Goal: Information Seeking & Learning: Learn about a topic

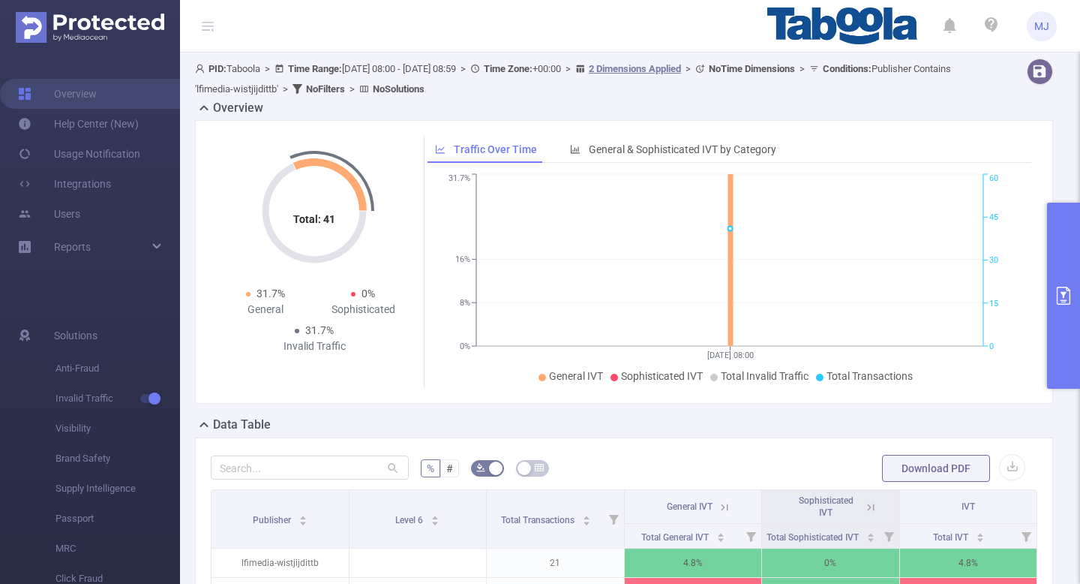
scroll to position [21, 0]
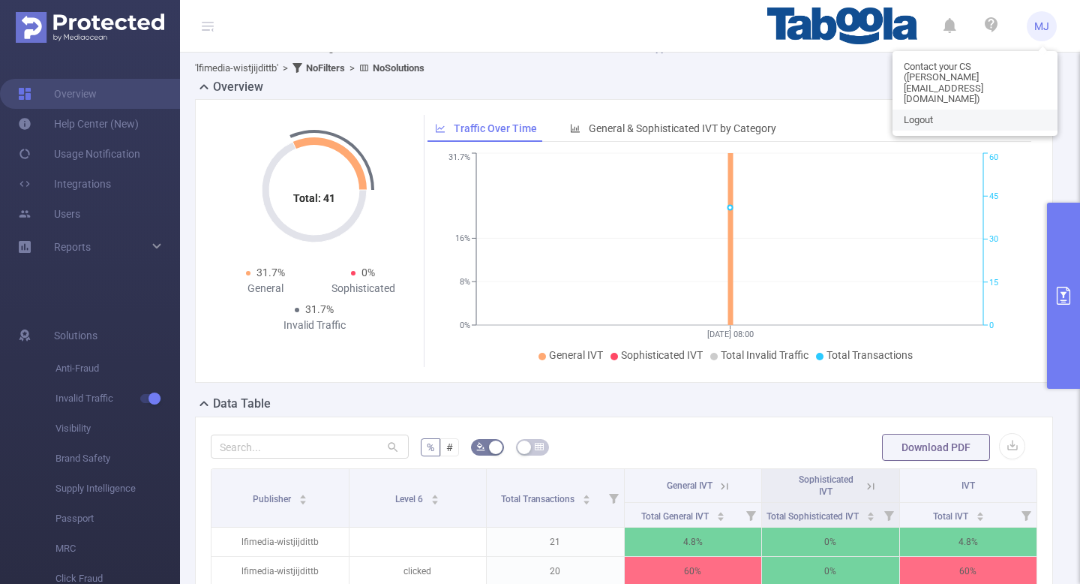
click at [935, 110] on link "Logout" at bounding box center [975, 120] width 165 height 21
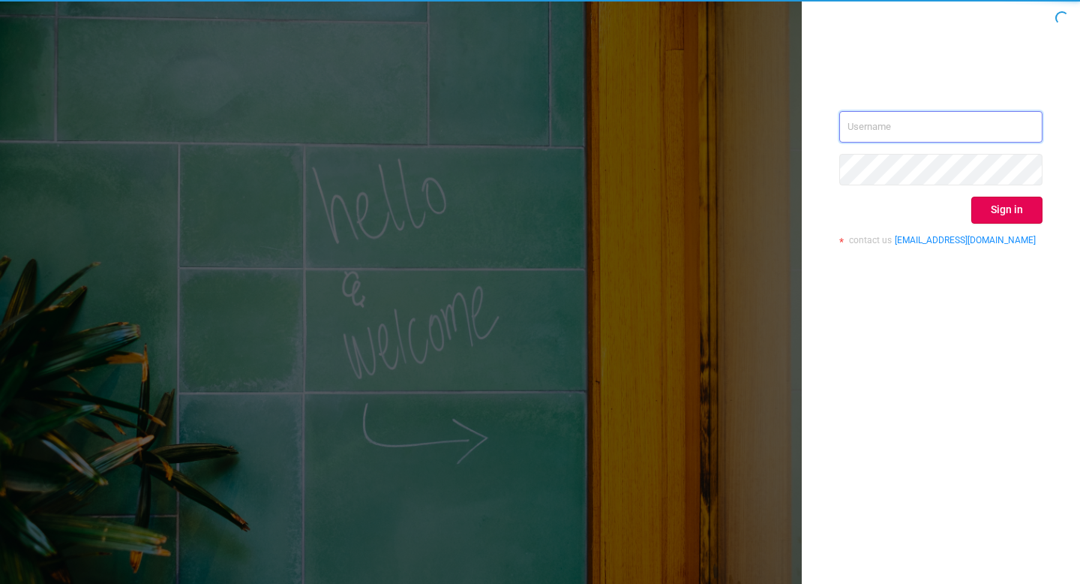
type input "[EMAIL_ADDRESS][DOMAIN_NAME]"
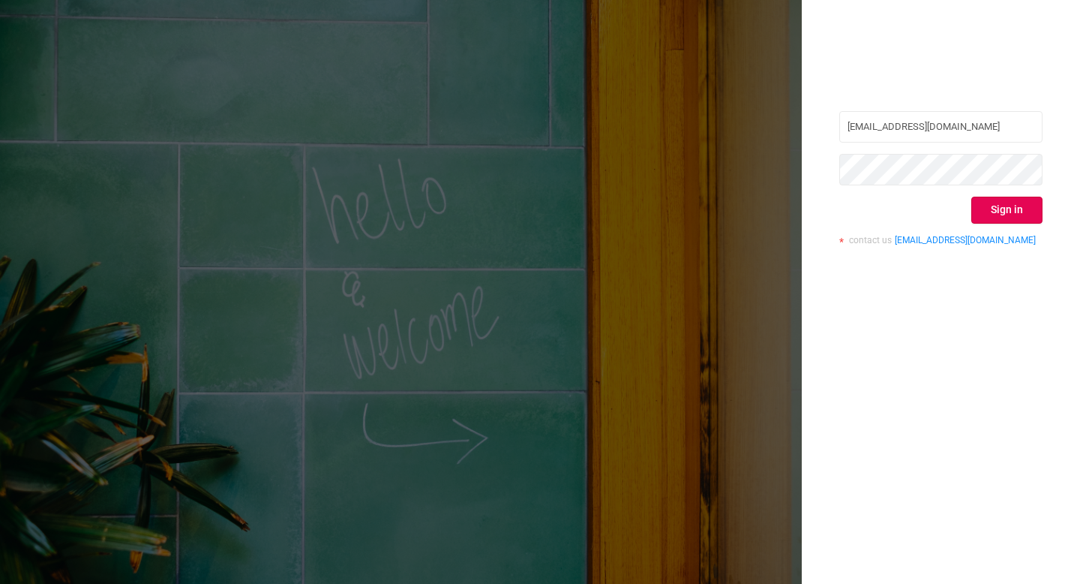
click at [1017, 206] on button "Sign in" at bounding box center [1007, 210] width 71 height 27
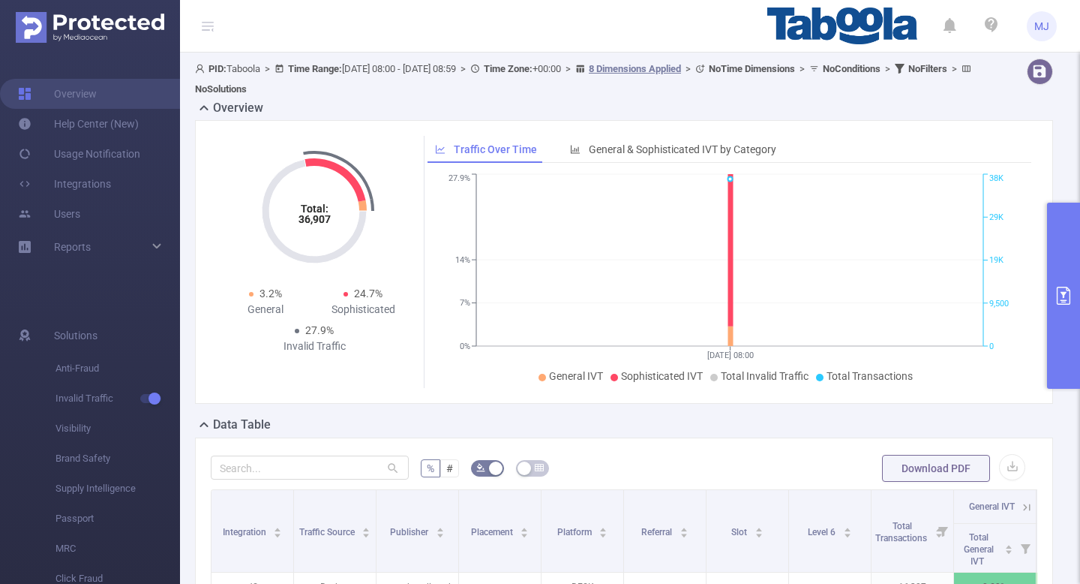
click at [1068, 290] on icon "primary" at bounding box center [1064, 296] width 14 height 18
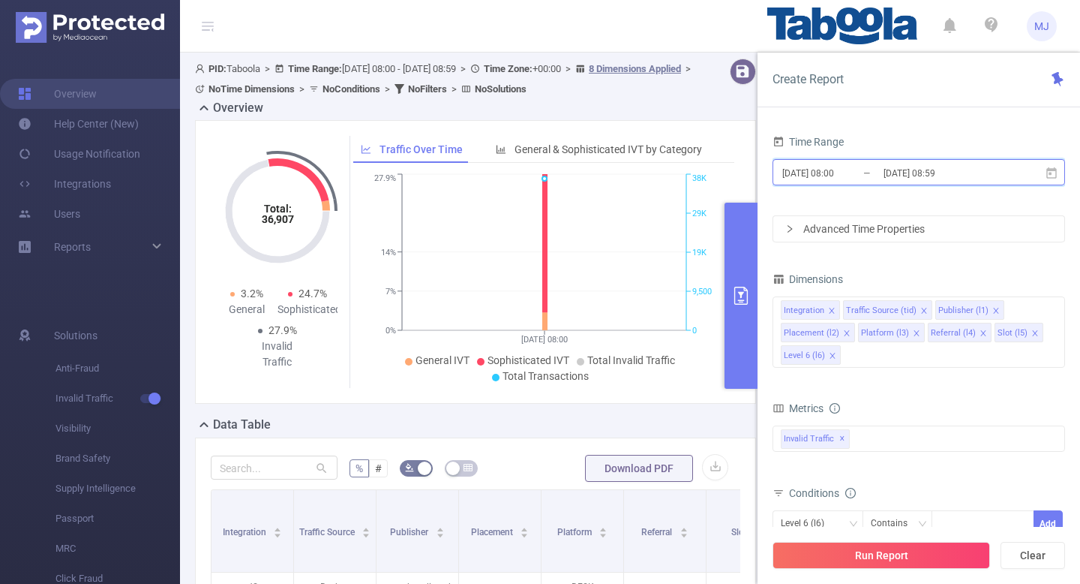
click at [1053, 178] on icon at bounding box center [1052, 174] width 14 height 14
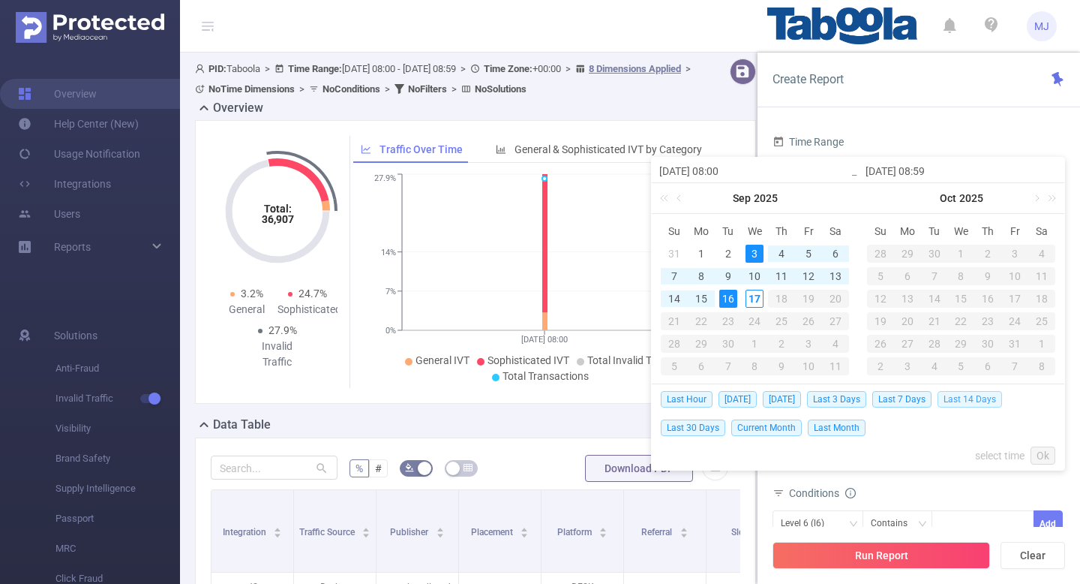
click at [979, 401] on span "Last 14 Days" at bounding box center [970, 399] width 65 height 17
type input "[DATE] 00:00"
type input "[DATE] 23:59"
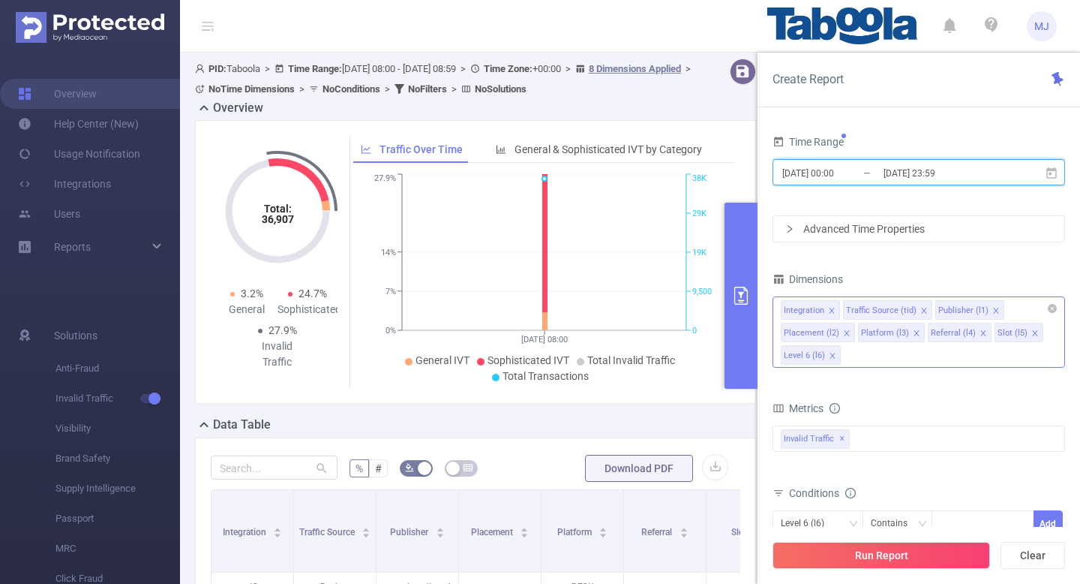
click at [830, 310] on icon "icon: close" at bounding box center [832, 311] width 8 height 8
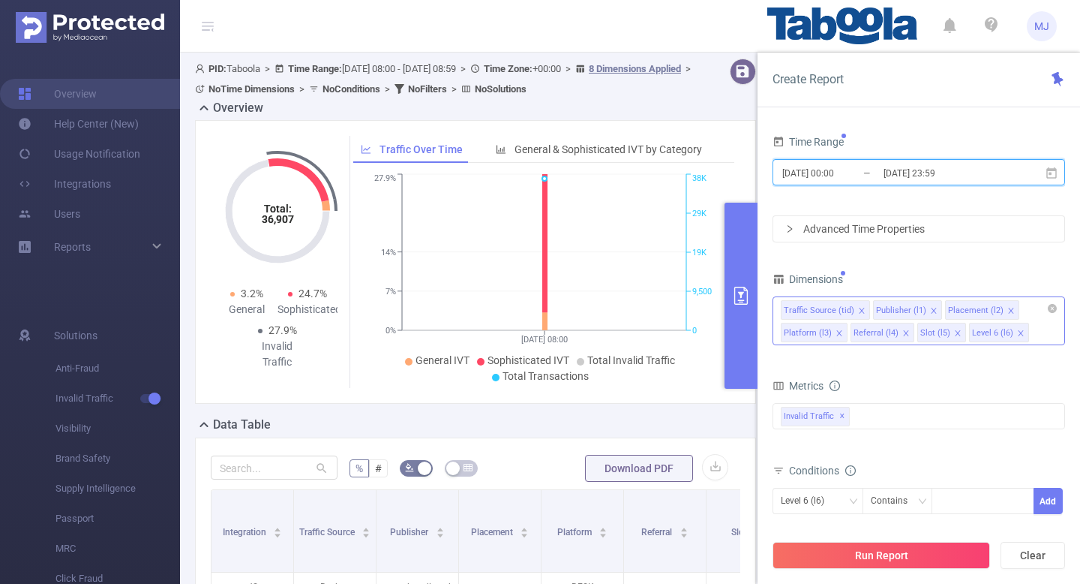
click at [859, 309] on icon "icon: close" at bounding box center [861, 310] width 5 height 5
click at [918, 311] on icon "icon: close" at bounding box center [919, 311] width 8 height 8
click at [908, 310] on icon "icon: close" at bounding box center [910, 310] width 5 height 5
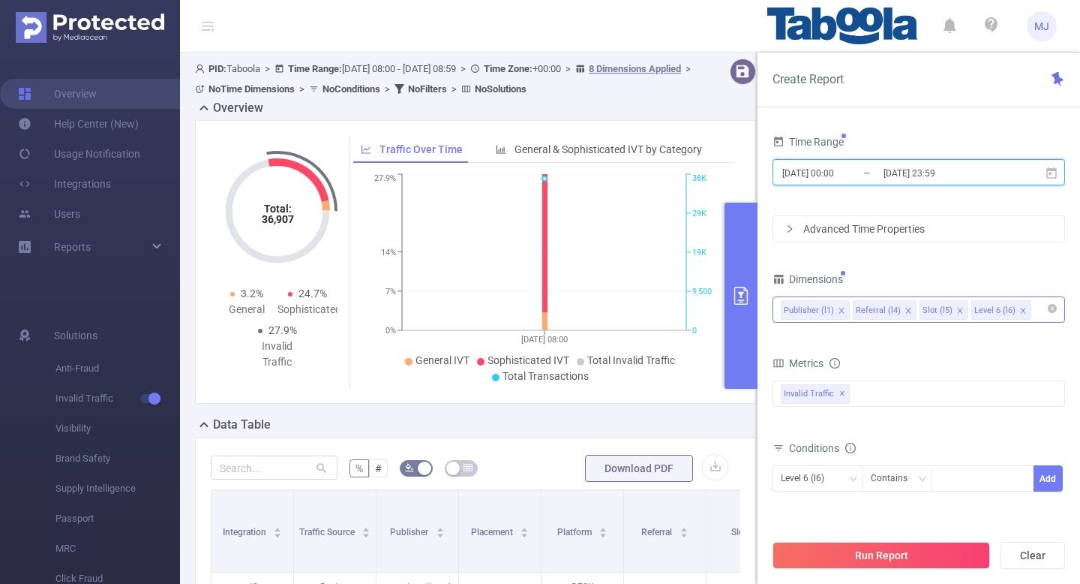
click at [907, 311] on icon "icon: close" at bounding box center [909, 311] width 8 height 8
click at [893, 309] on icon "icon: close" at bounding box center [894, 311] width 8 height 8
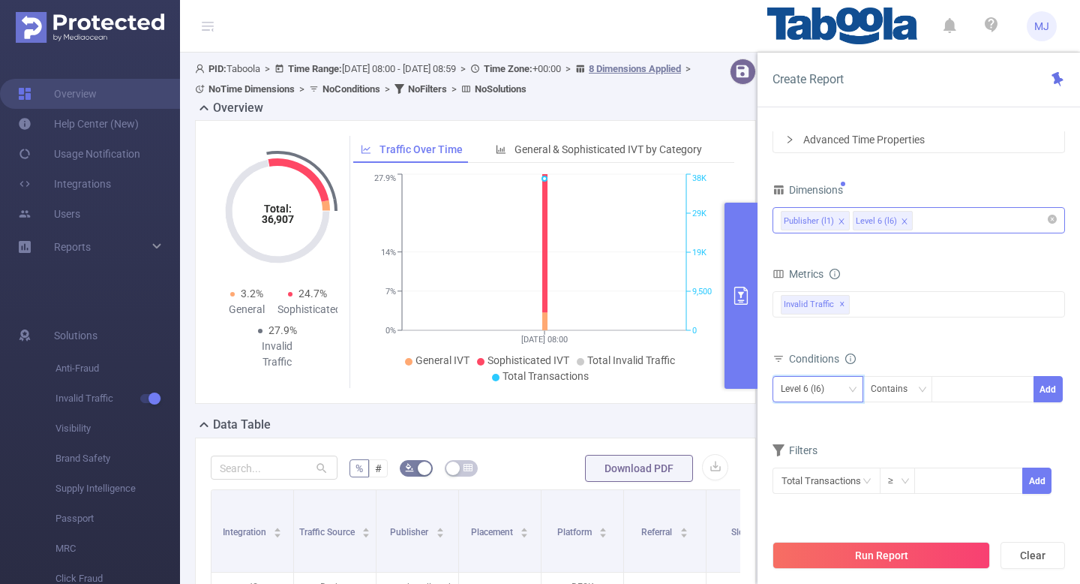
click at [850, 387] on icon "icon: down" at bounding box center [853, 388] width 8 height 5
click at [826, 420] on li "Publisher (l1)" at bounding box center [818, 420] width 91 height 24
click at [969, 389] on div at bounding box center [983, 389] width 86 height 25
paste input "newclick-cyberspace-lriko"
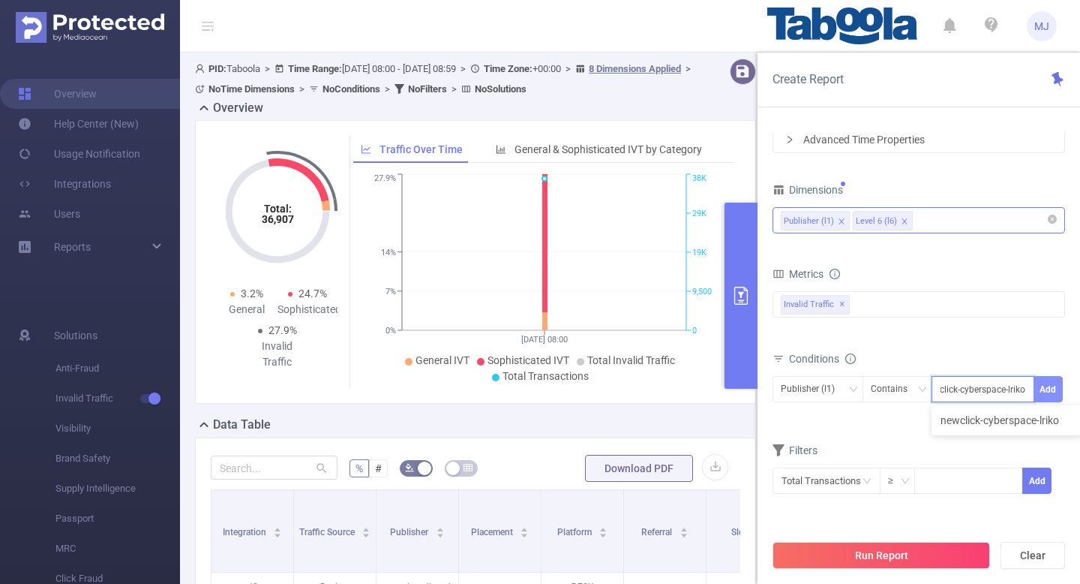
type input "newclick-cyberspace-lriko"
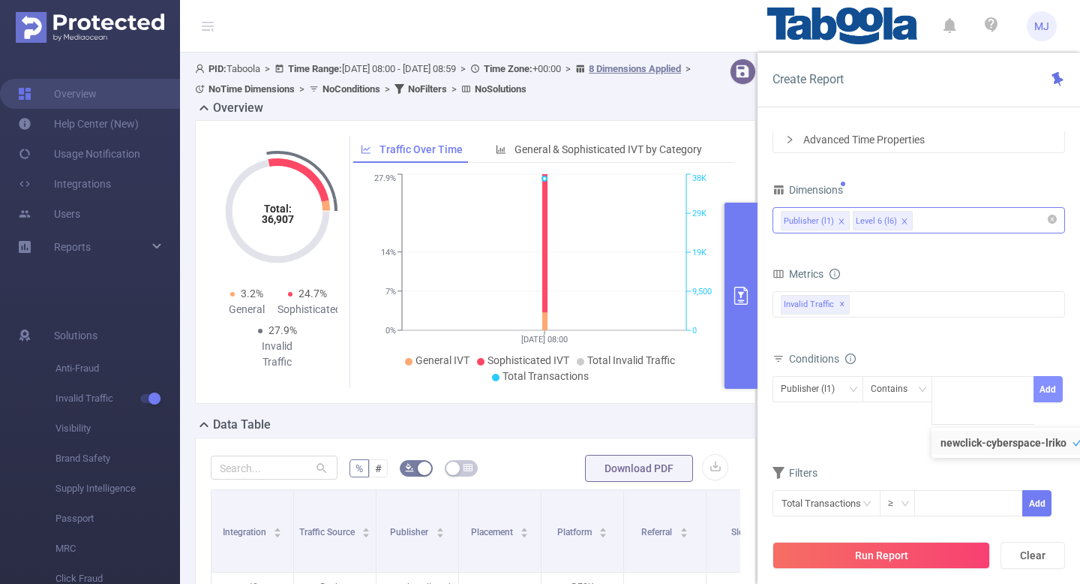
click at [1050, 390] on button "Add" at bounding box center [1048, 389] width 29 height 26
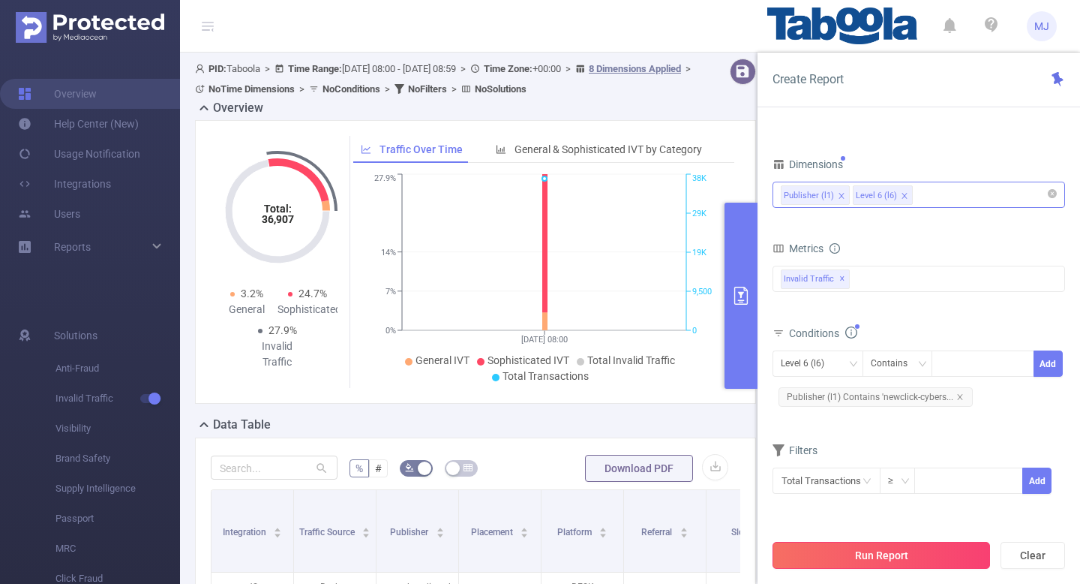
click at [851, 564] on button "Run Report" at bounding box center [882, 555] width 218 height 27
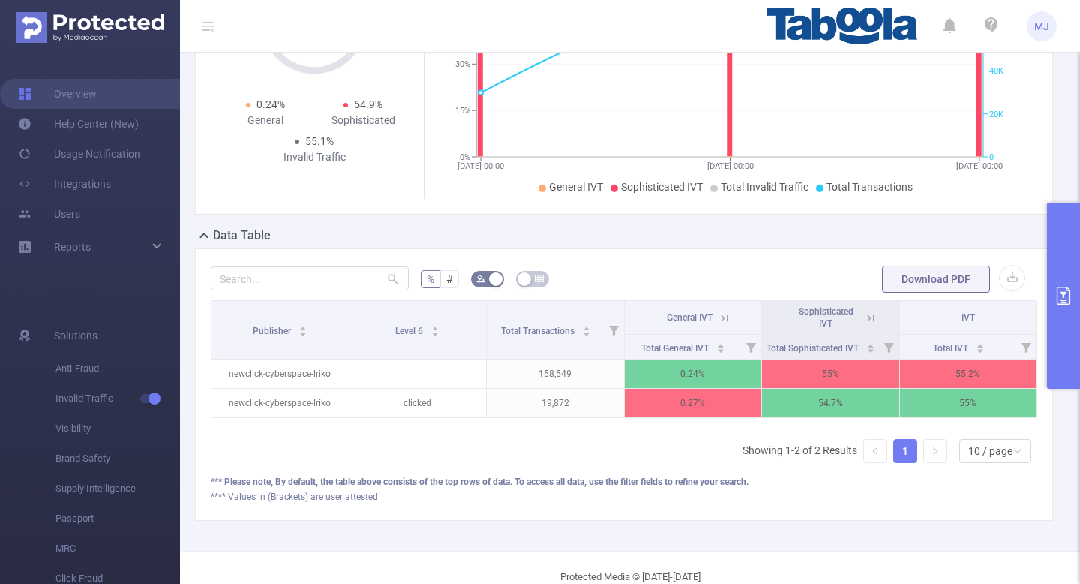
scroll to position [0, 3]
click at [869, 312] on icon at bounding box center [868, 318] width 14 height 14
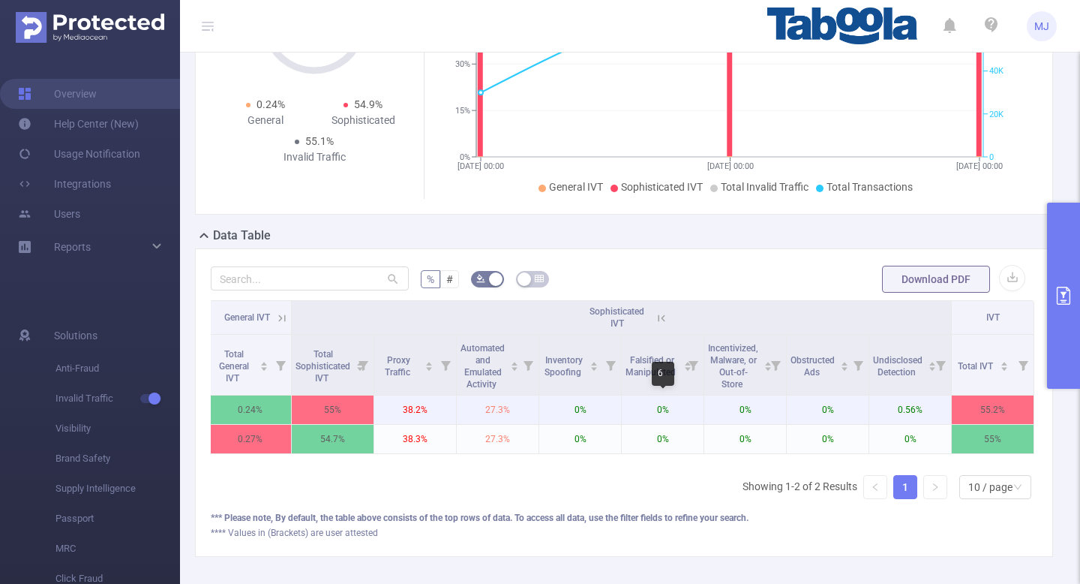
scroll to position [0, 0]
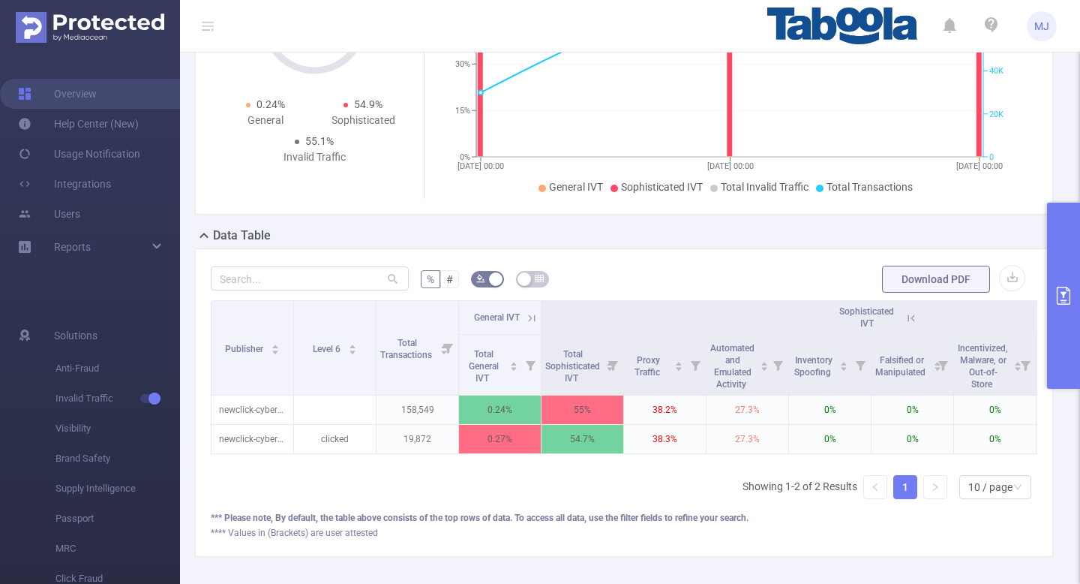
click at [915, 313] on icon at bounding box center [912, 318] width 14 height 14
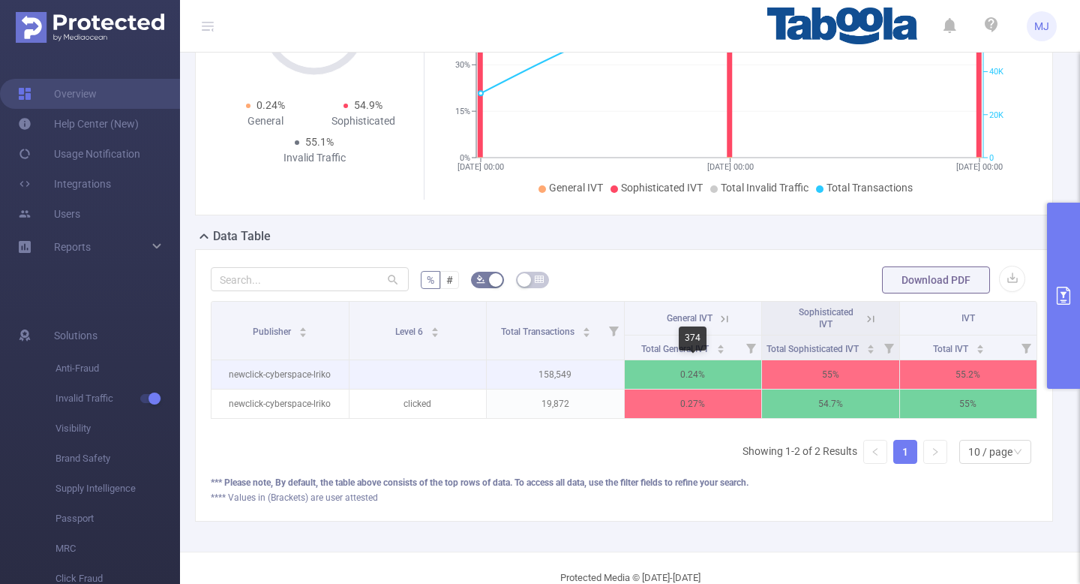
scroll to position [0, 3]
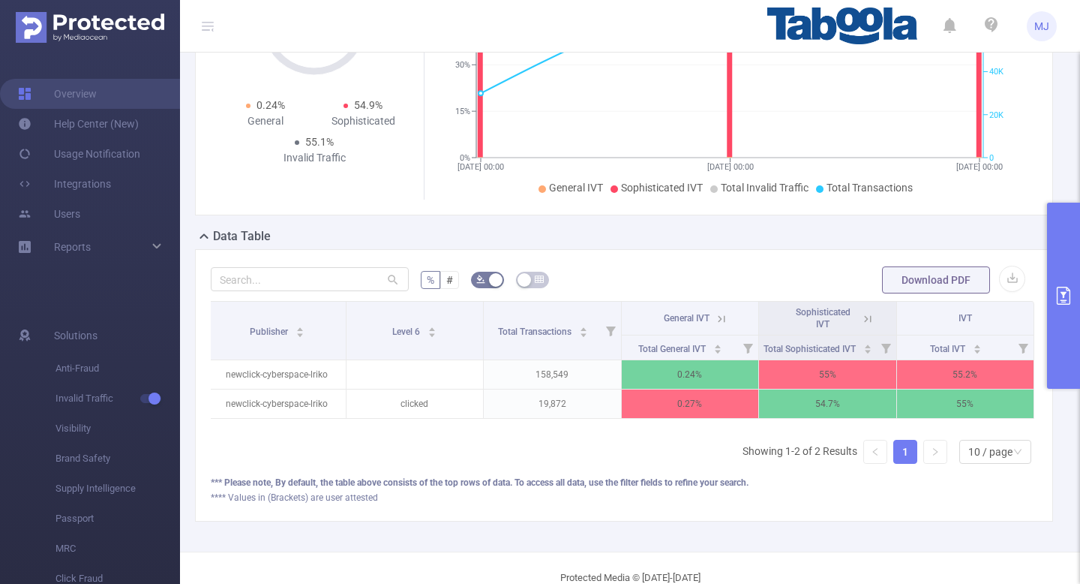
click at [869, 319] on icon at bounding box center [868, 319] width 14 height 14
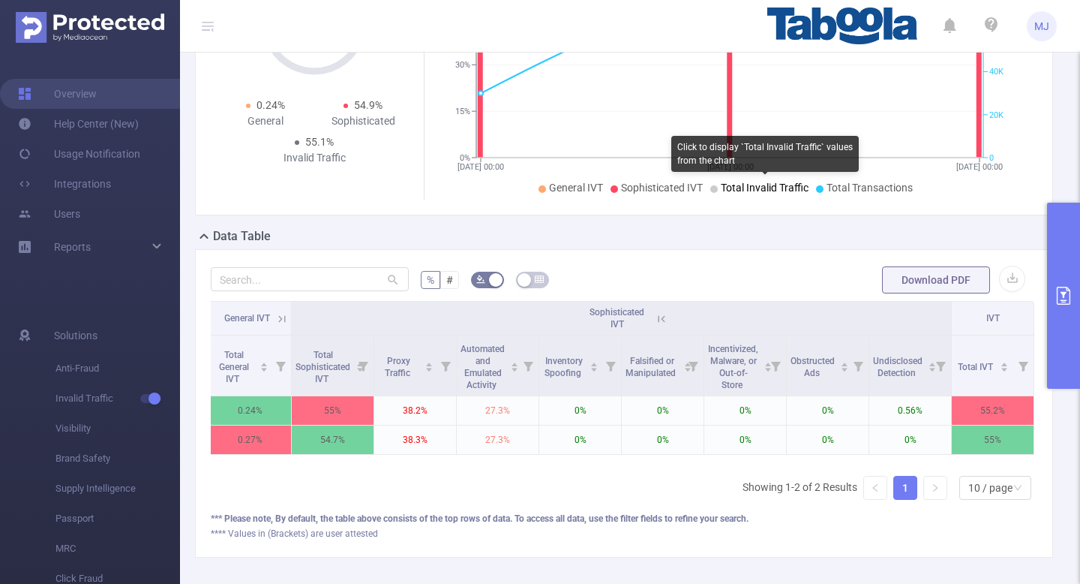
scroll to position [0, 0]
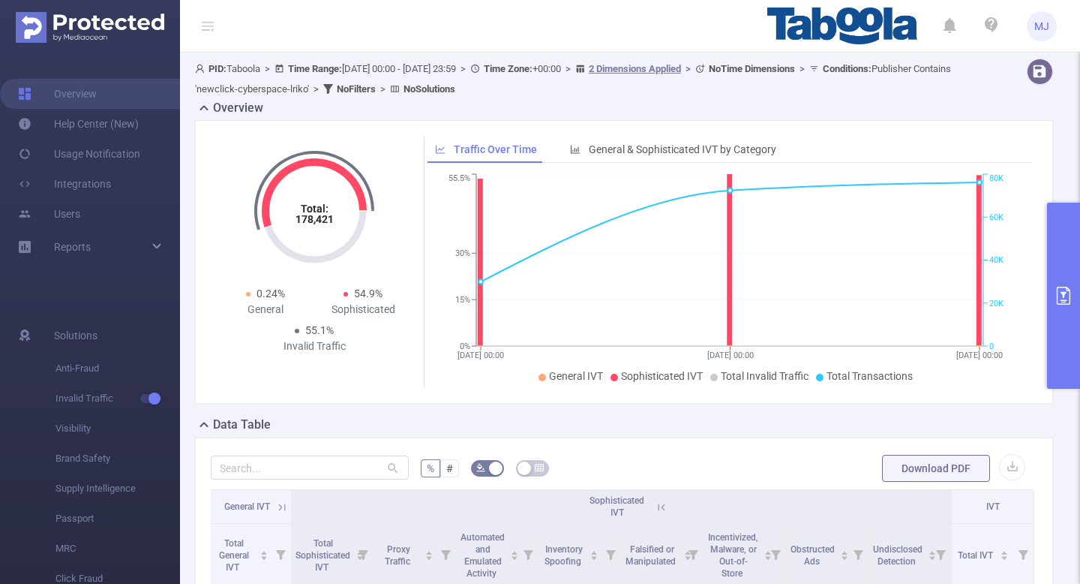
click at [1073, 324] on button "primary" at bounding box center [1063, 296] width 33 height 186
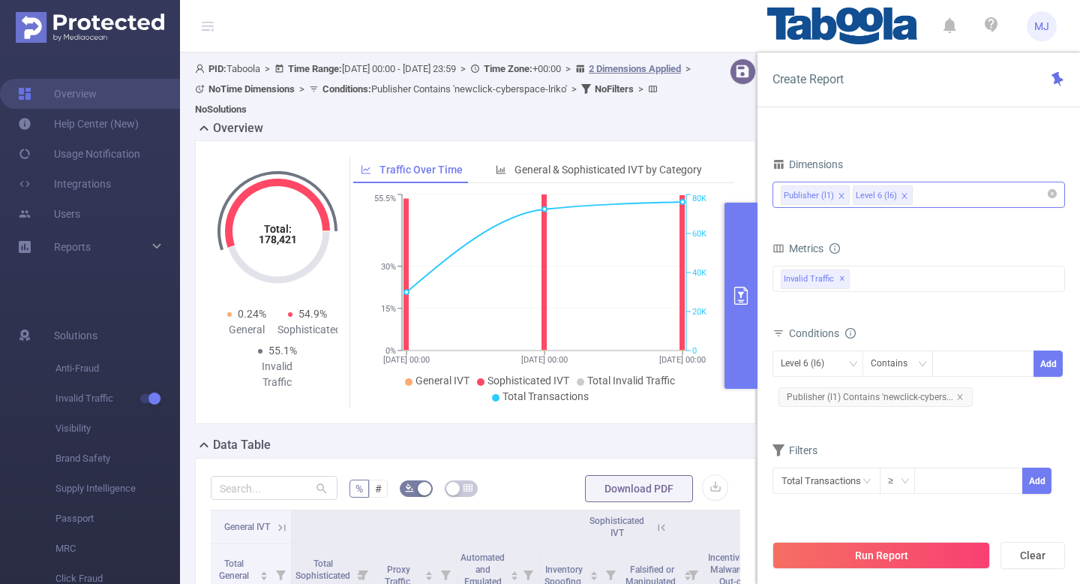
click at [957, 198] on div "Publisher (l1) Level 6 (l6)" at bounding box center [919, 194] width 276 height 25
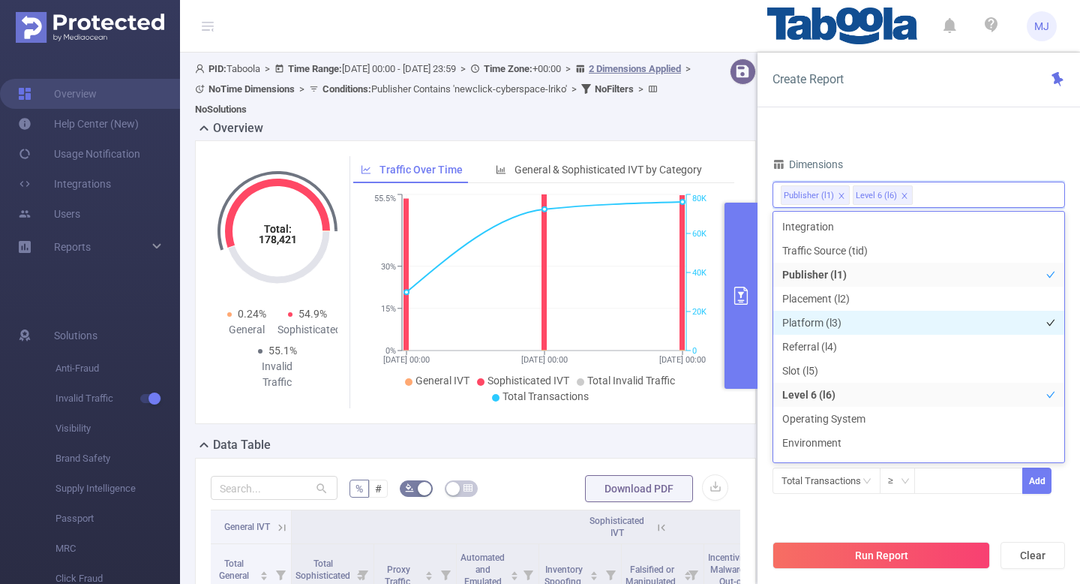
click at [850, 325] on li "Platform (l3)" at bounding box center [918, 323] width 291 height 24
click at [727, 151] on div "Total: 178,421 Total: 178,421 0.24% General 54.9% Sophisticated 55.1% Invalid T…" at bounding box center [475, 282] width 561 height 284
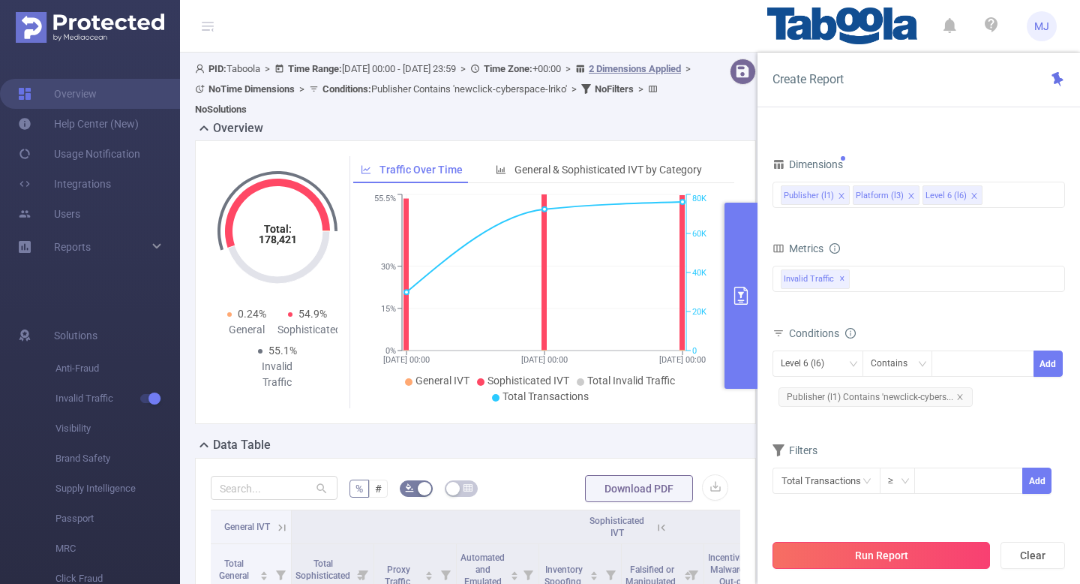
click at [825, 554] on button "Run Report" at bounding box center [882, 555] width 218 height 27
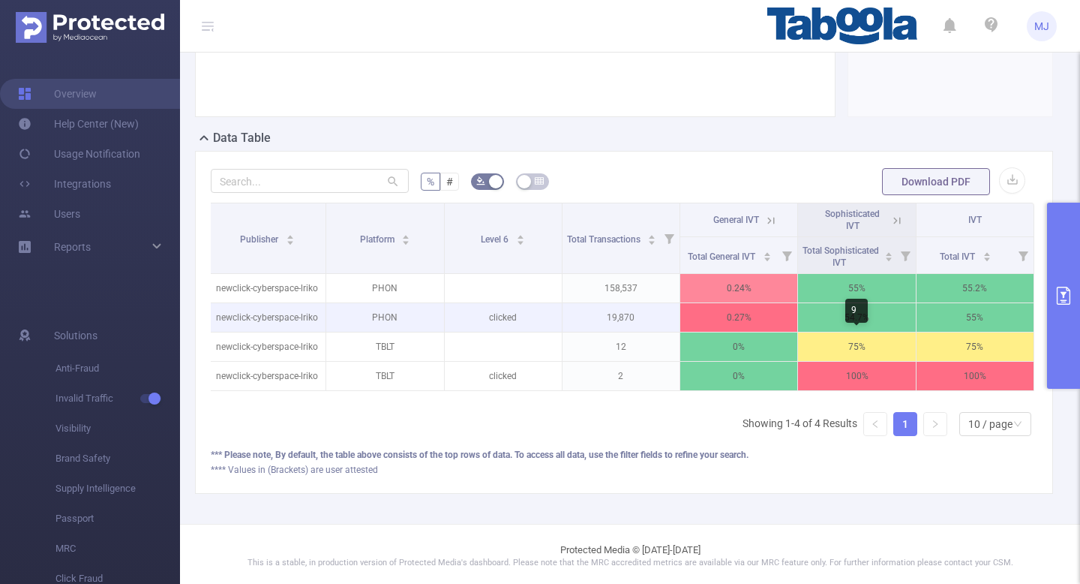
scroll to position [290, 0]
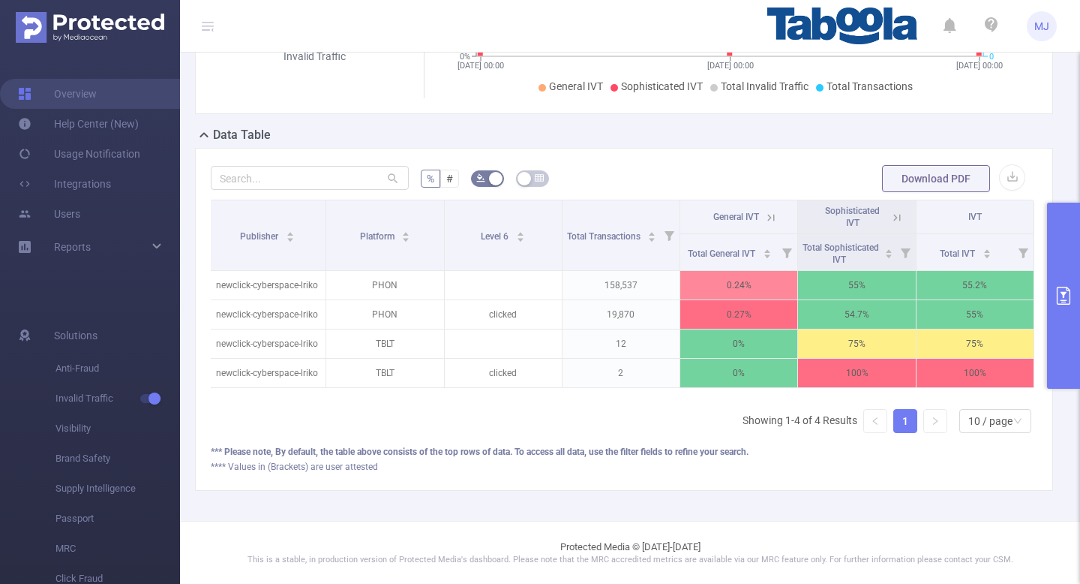
click at [774, 216] on icon at bounding box center [770, 217] width 7 height 7
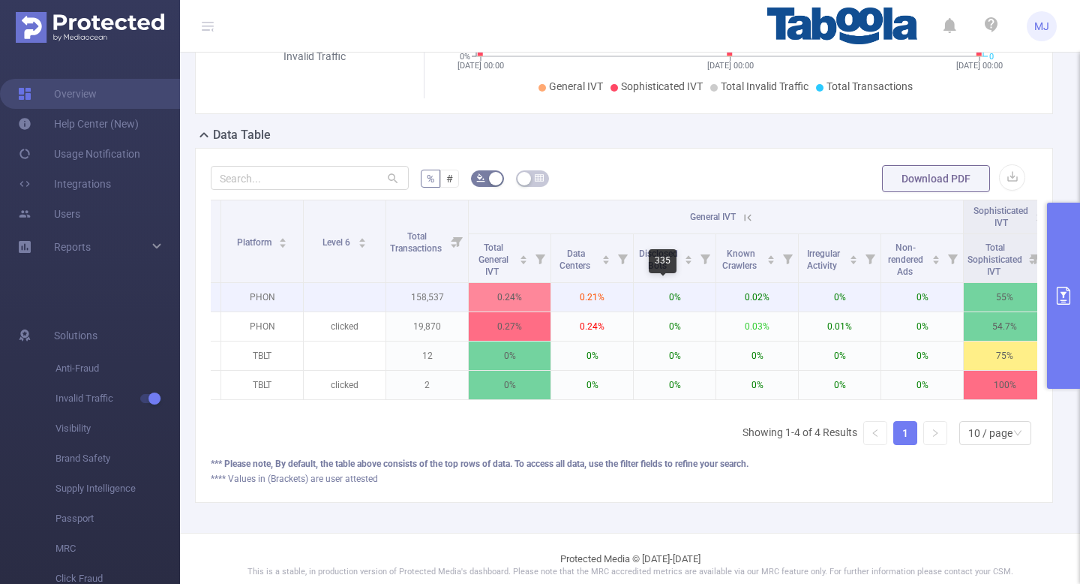
scroll to position [0, 74]
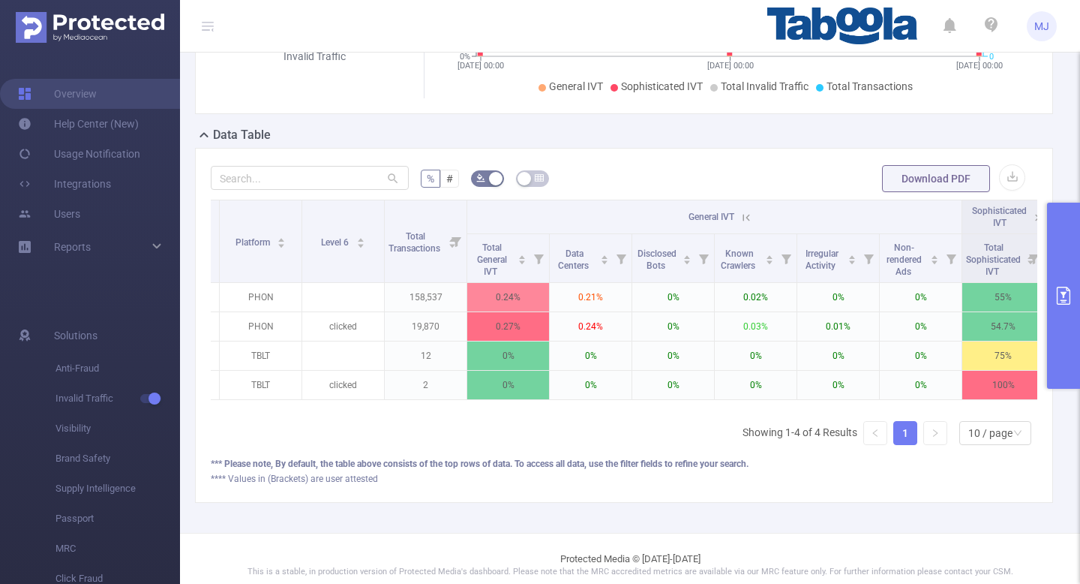
click at [745, 215] on icon at bounding box center [747, 218] width 14 height 14
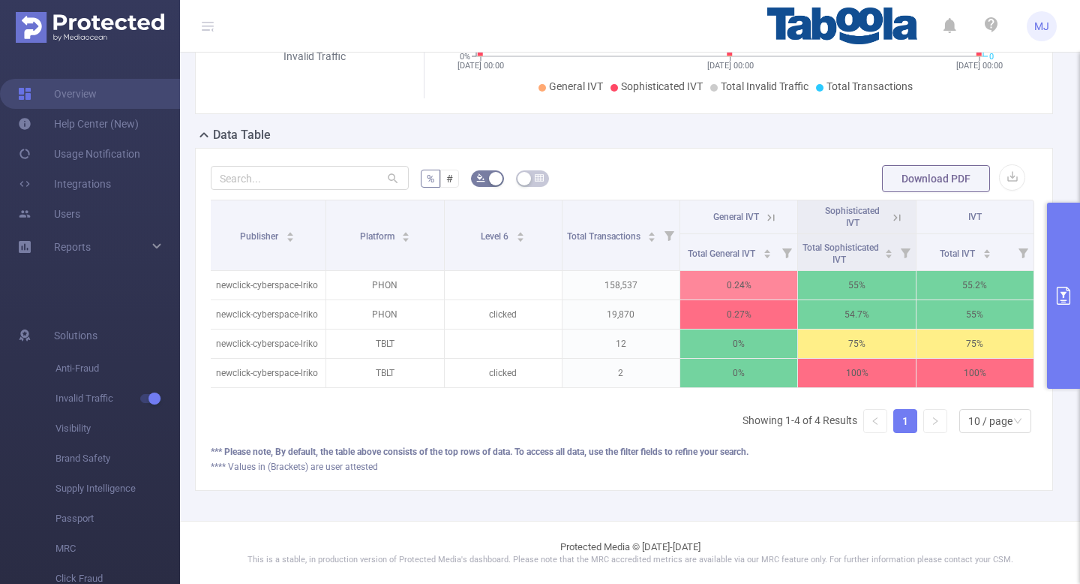
click at [1056, 281] on button "primary" at bounding box center [1063, 296] width 33 height 186
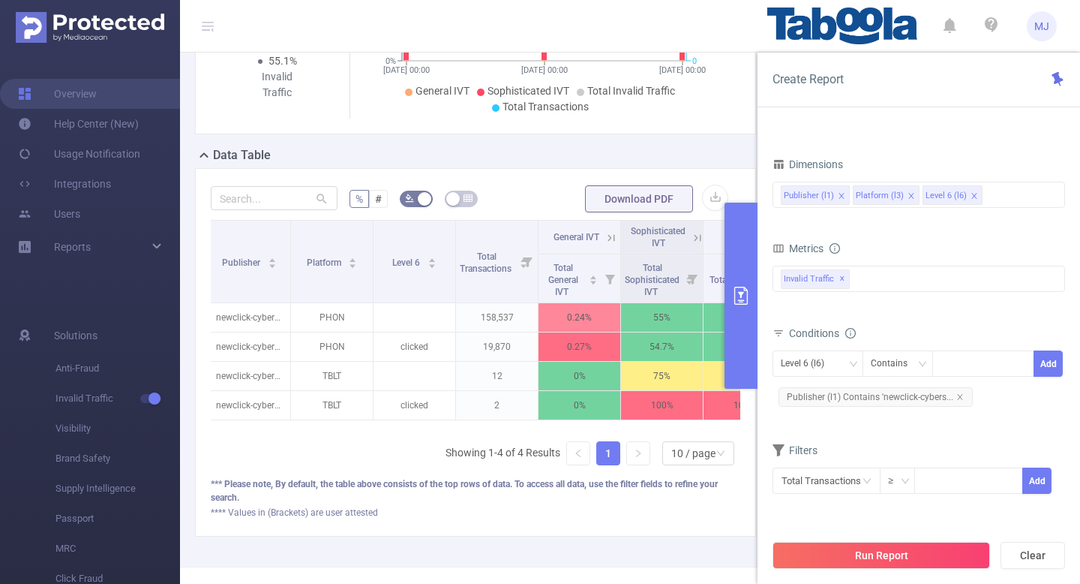
click at [910, 196] on icon "icon: close" at bounding box center [912, 196] width 8 height 8
click at [941, 198] on div "Publisher (l1) Level 6 (l6)" at bounding box center [919, 194] width 276 height 25
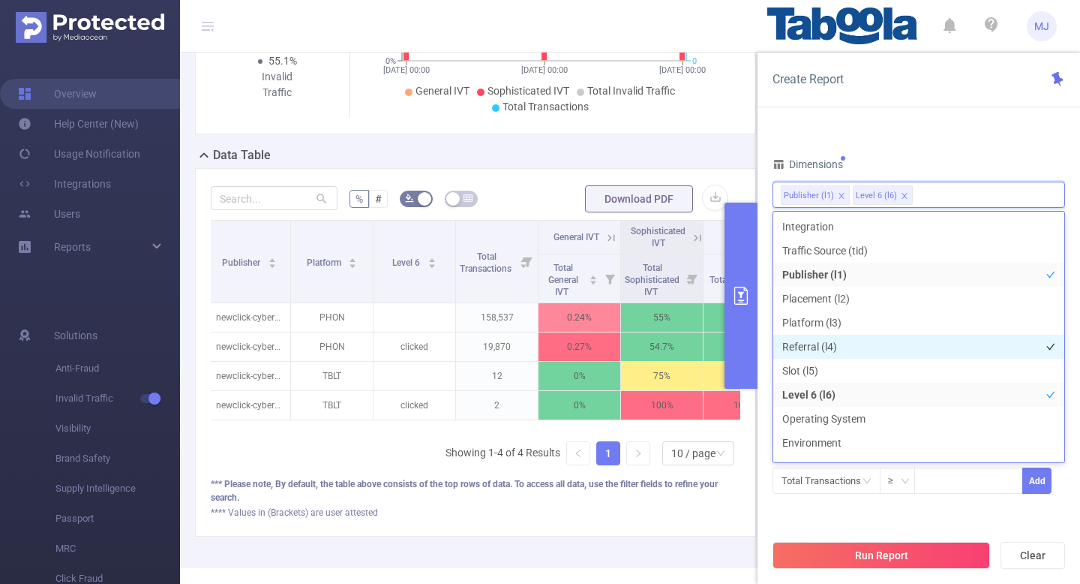
click at [826, 353] on li "Referral (l4)" at bounding box center [918, 347] width 291 height 24
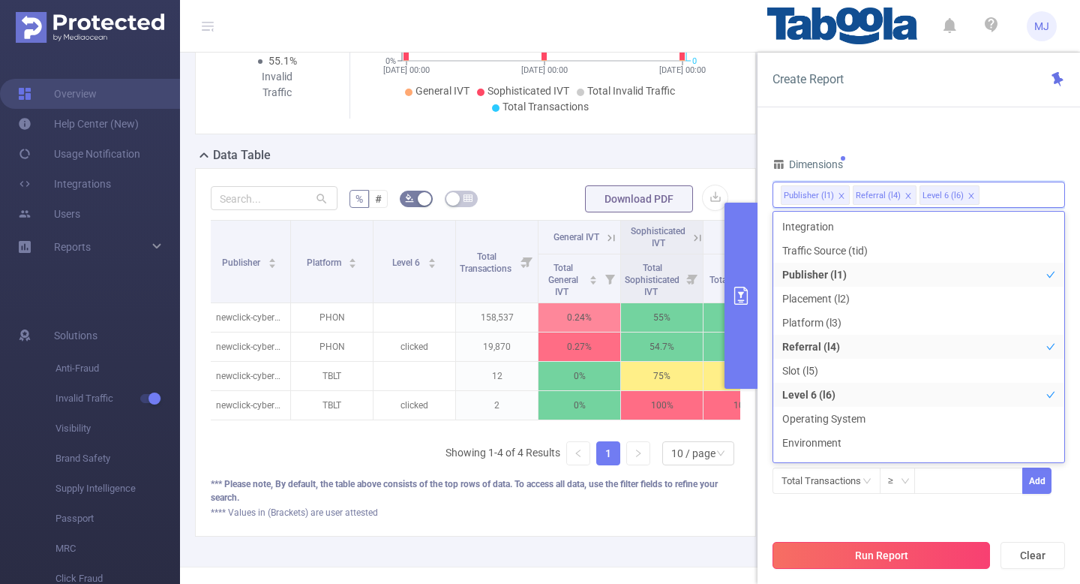
click at [860, 545] on button "Run Report" at bounding box center [882, 555] width 218 height 27
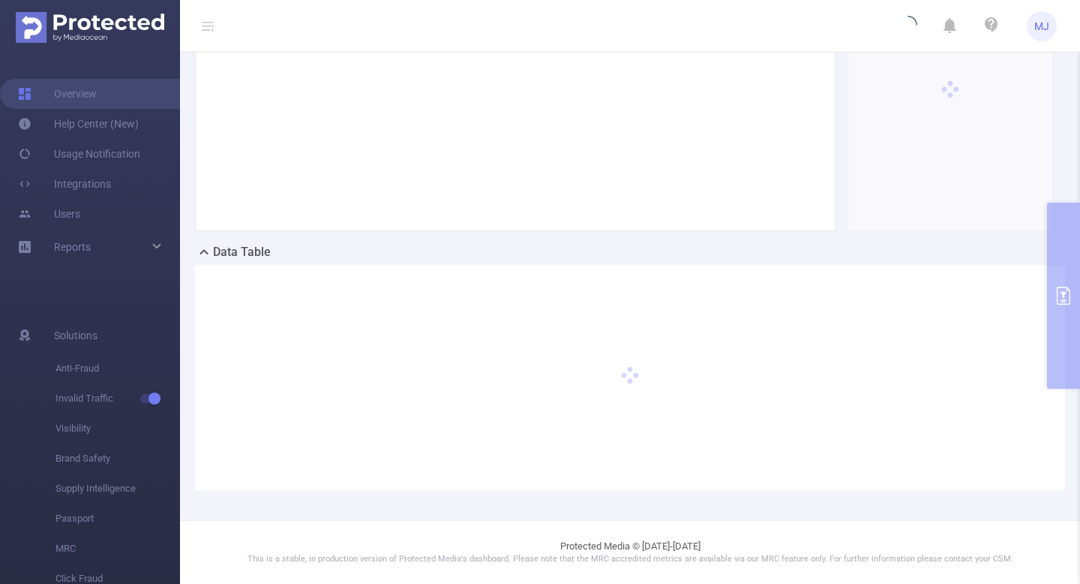
scroll to position [172, 0]
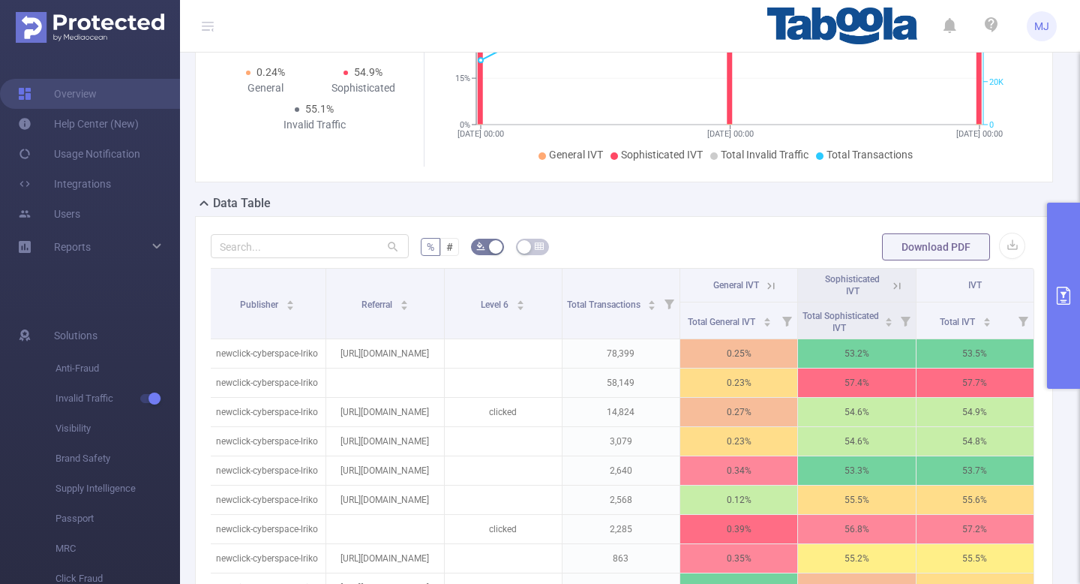
scroll to position [267, 0]
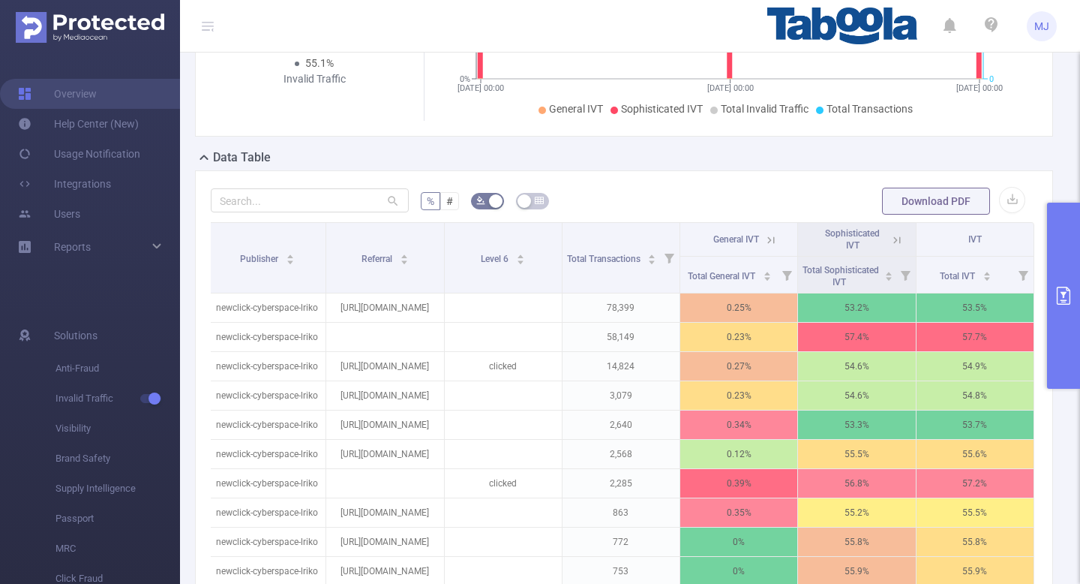
click at [1071, 275] on button "primary" at bounding box center [1063, 296] width 33 height 186
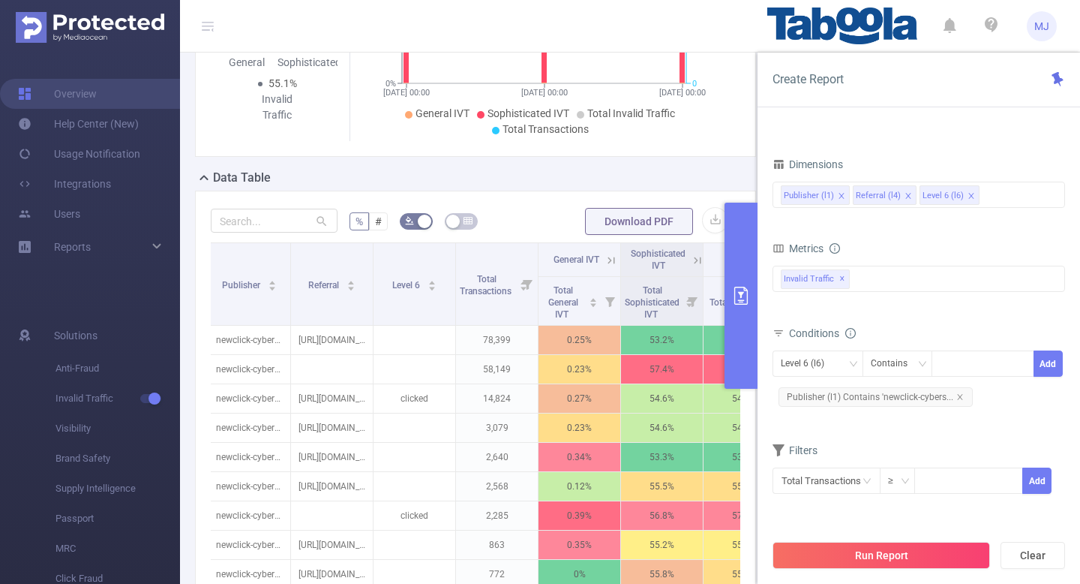
click at [906, 195] on icon "icon: close" at bounding box center [909, 196] width 8 height 8
click at [935, 195] on div "Publisher (l1) Level 6 (l6)" at bounding box center [919, 194] width 276 height 25
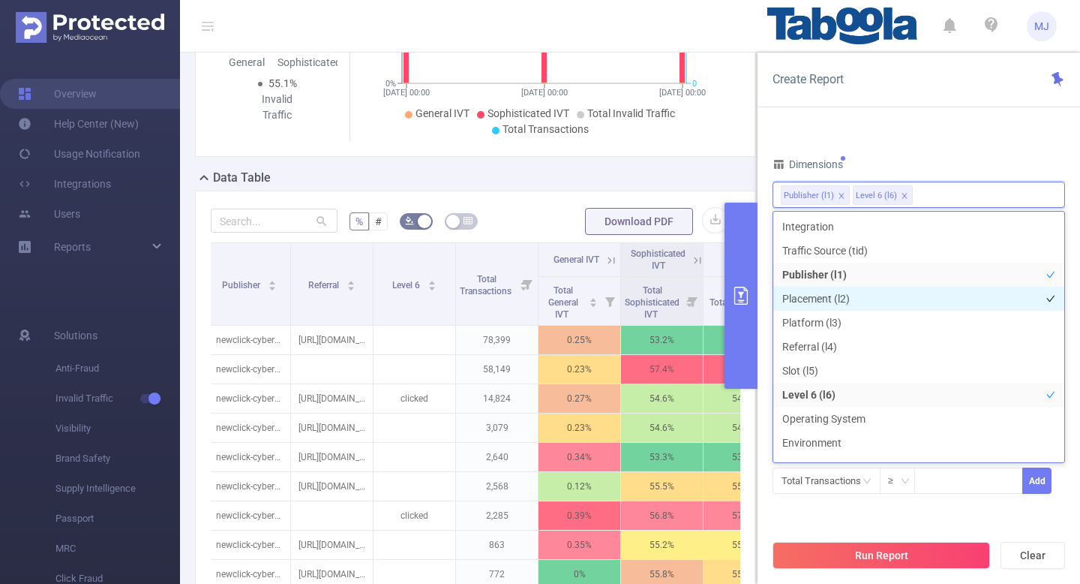
click at [824, 293] on li "Placement (l2)" at bounding box center [918, 299] width 291 height 24
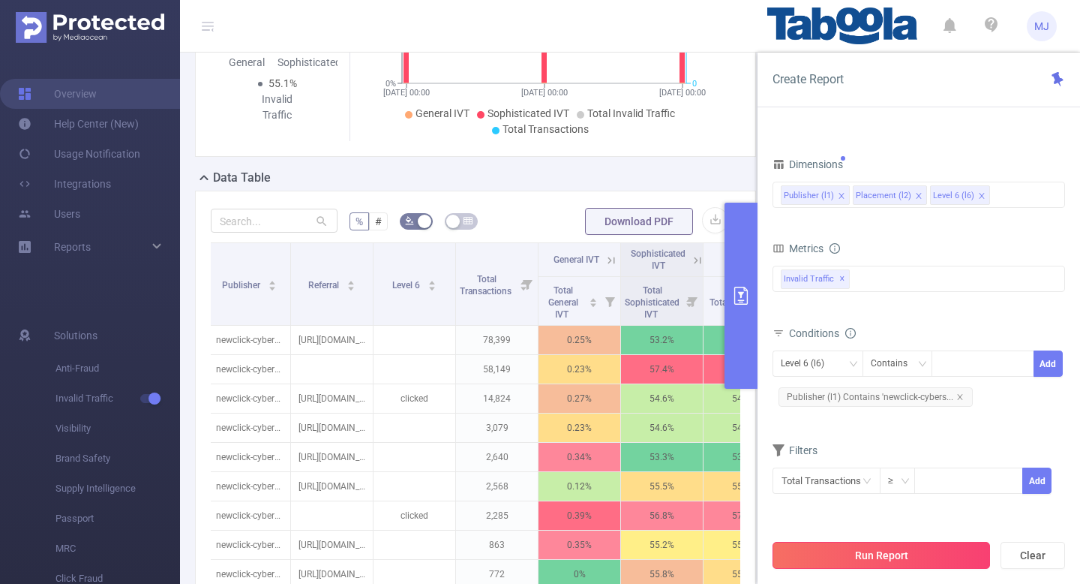
click at [864, 557] on button "Run Report" at bounding box center [882, 555] width 218 height 27
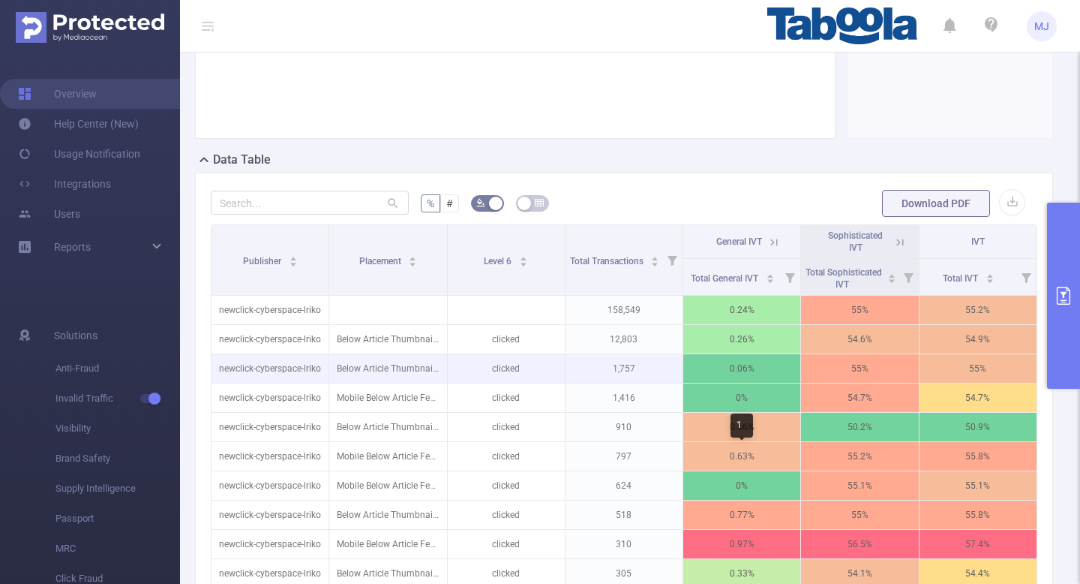
scroll to position [270, 0]
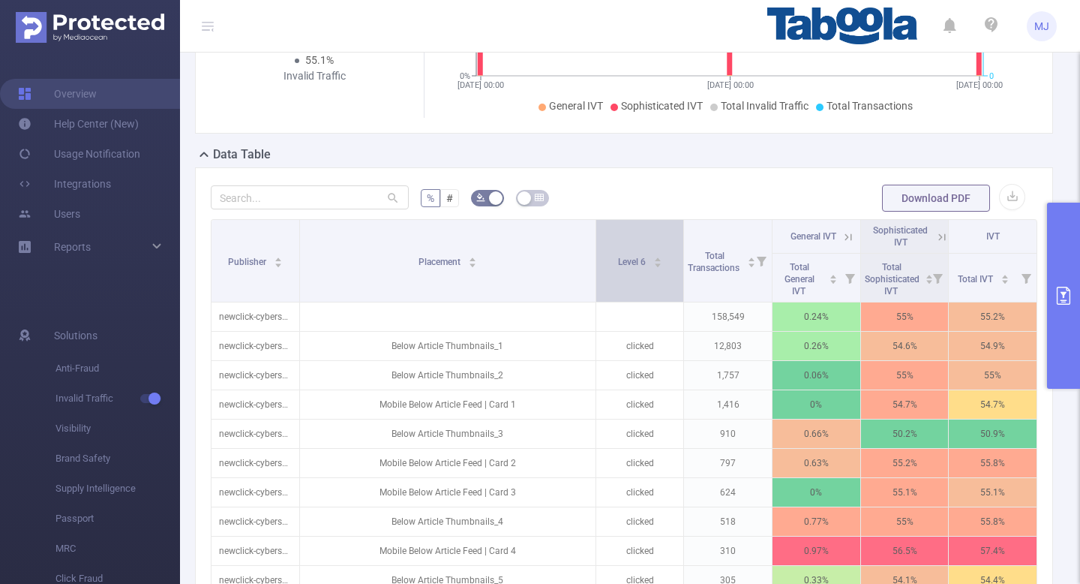
drag, startPoint x: 446, startPoint y: 229, endPoint x: 611, endPoint y: 236, distance: 165.2
click at [611, 236] on tr "Publisher Placement Level 6 Total Transactions General IVT Sophisticated IVT IVT" at bounding box center [625, 237] width 826 height 34
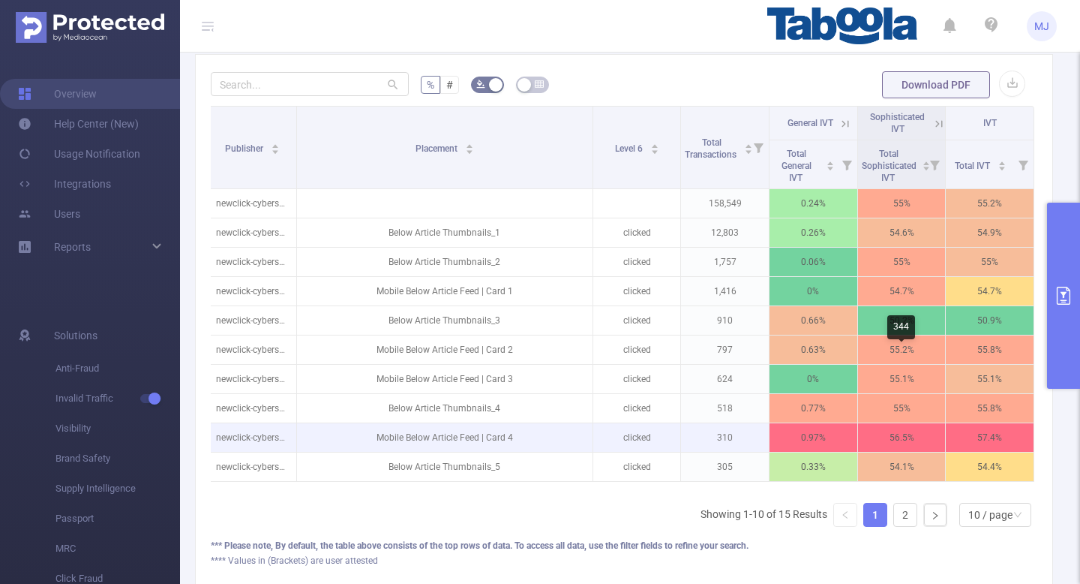
scroll to position [354, 0]
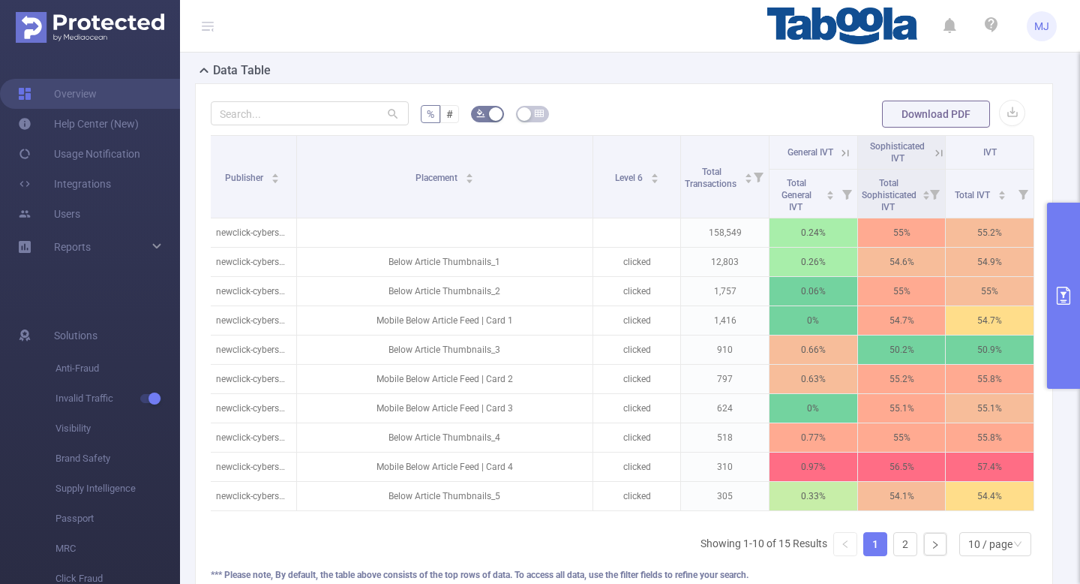
click at [842, 145] on icon at bounding box center [843, 152] width 18 height 15
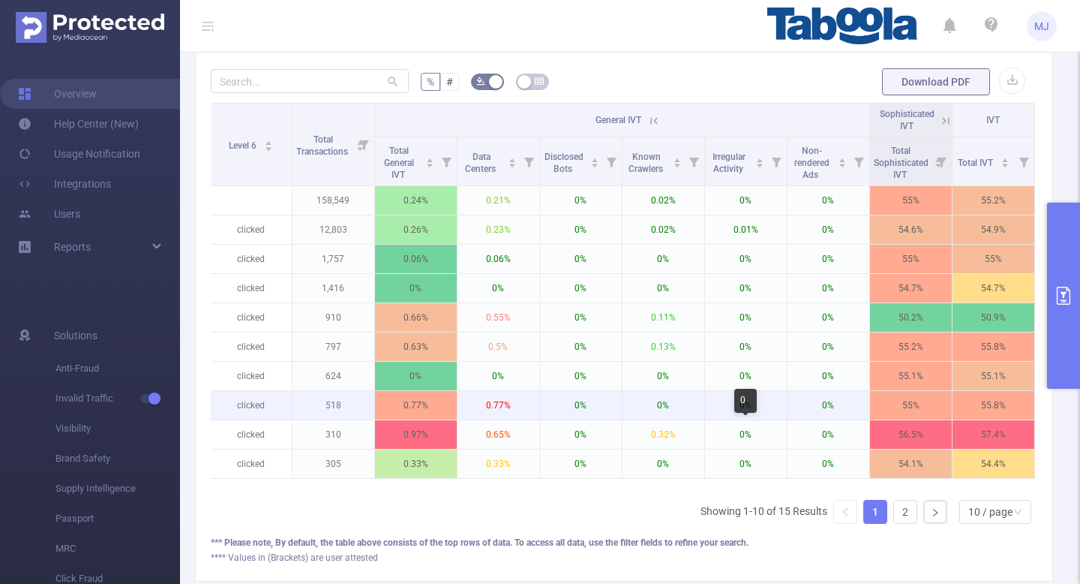
scroll to position [390, 0]
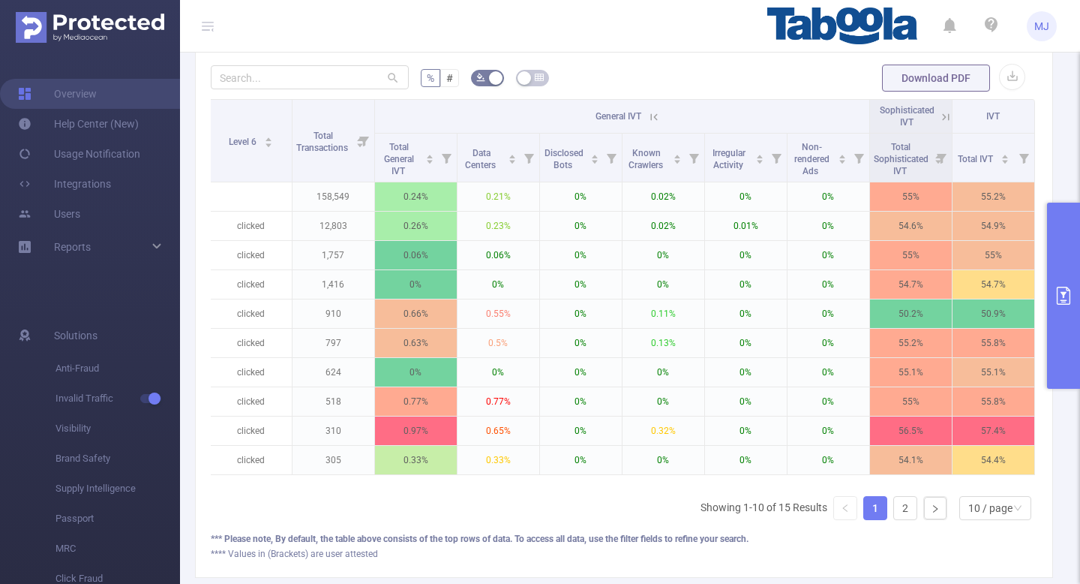
click at [653, 120] on icon at bounding box center [654, 117] width 14 height 14
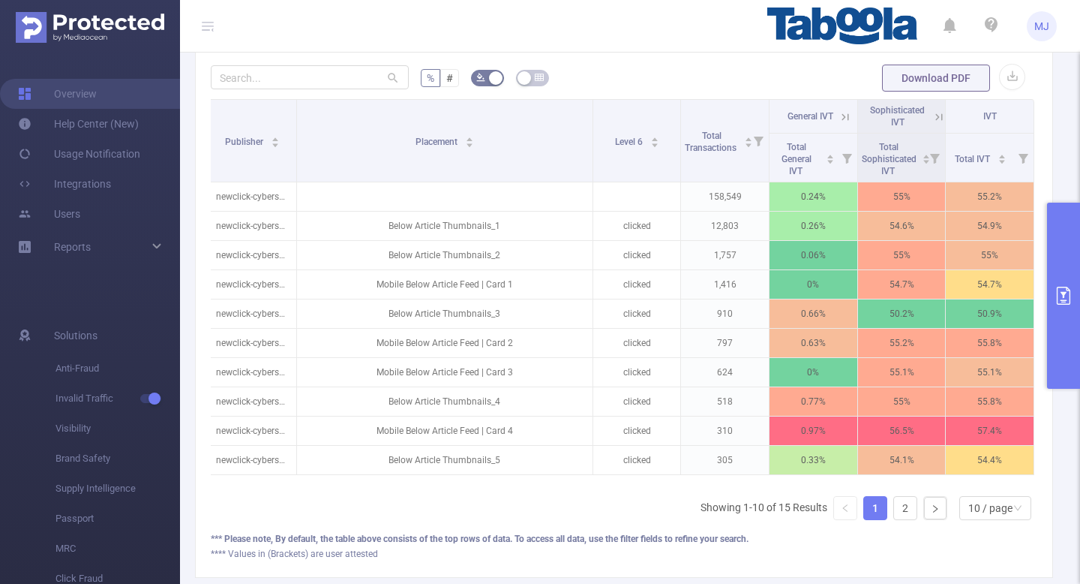
scroll to position [0, 3]
click at [893, 118] on span "Sophisticated IVT" at bounding box center [897, 116] width 55 height 23
click at [935, 115] on icon at bounding box center [940, 117] width 14 height 14
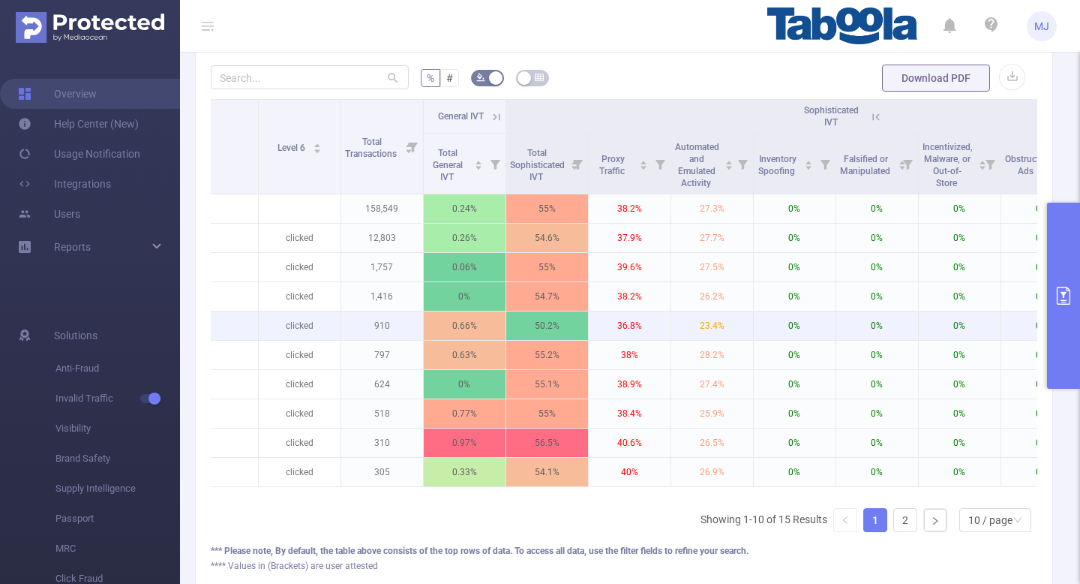
scroll to position [0, 527]
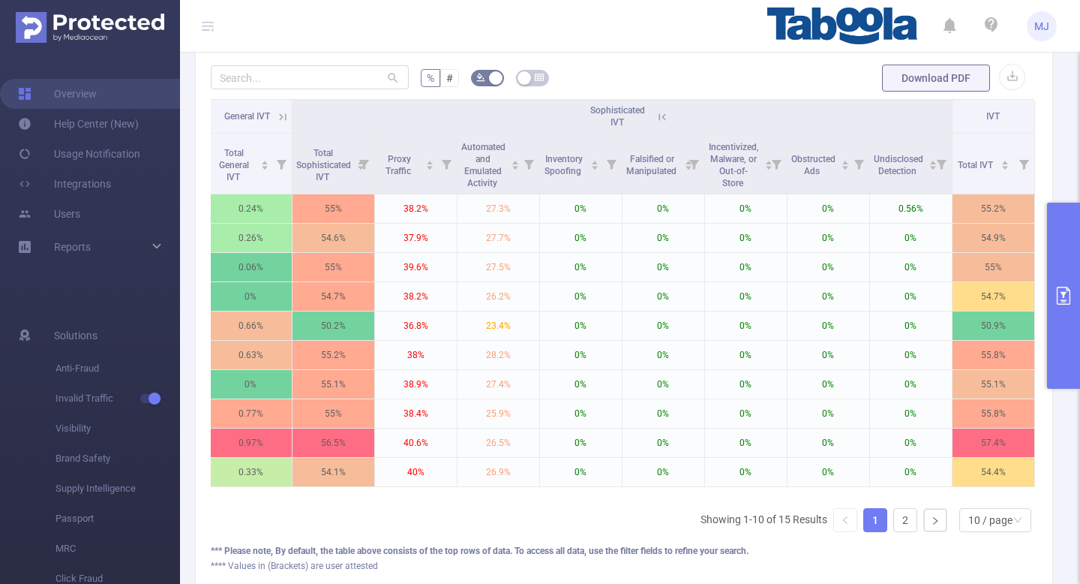
click at [666, 116] on icon at bounding box center [663, 117] width 14 height 14
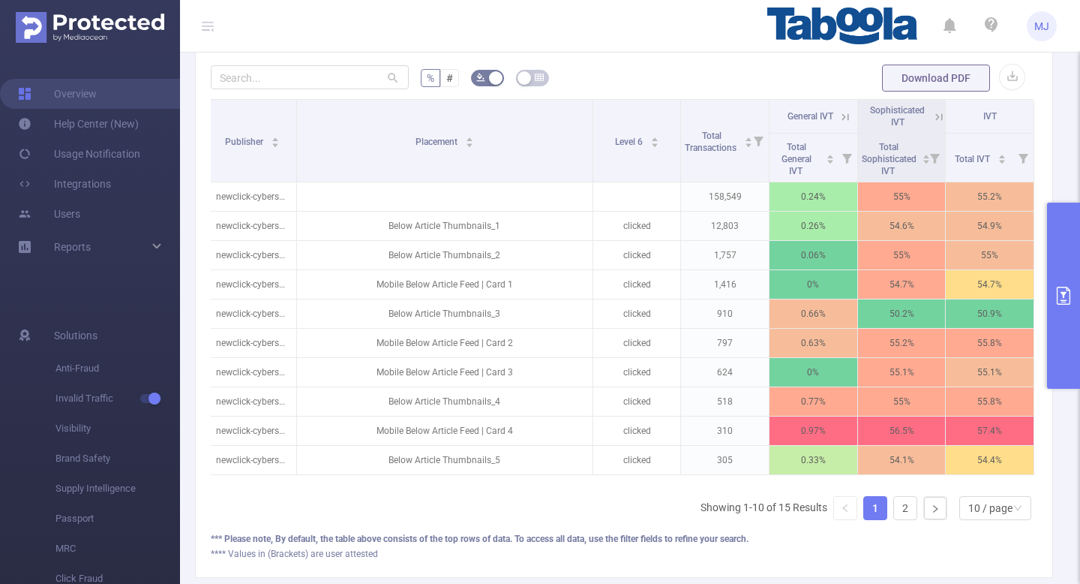
click at [912, 113] on span "Sophisticated IVT" at bounding box center [897, 116] width 55 height 23
click at [936, 114] on icon at bounding box center [939, 116] width 7 height 7
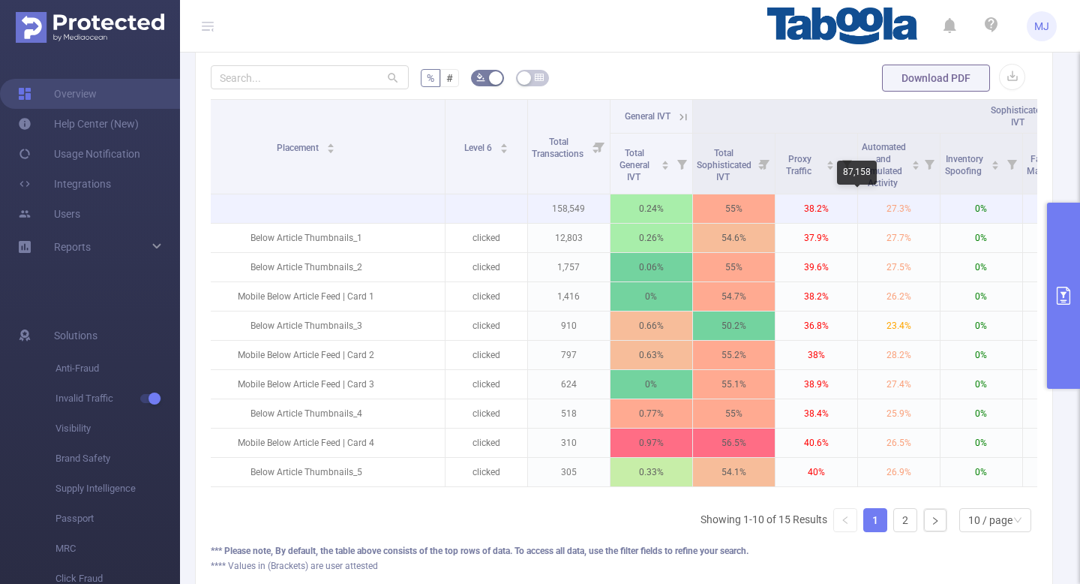
scroll to position [0, 140]
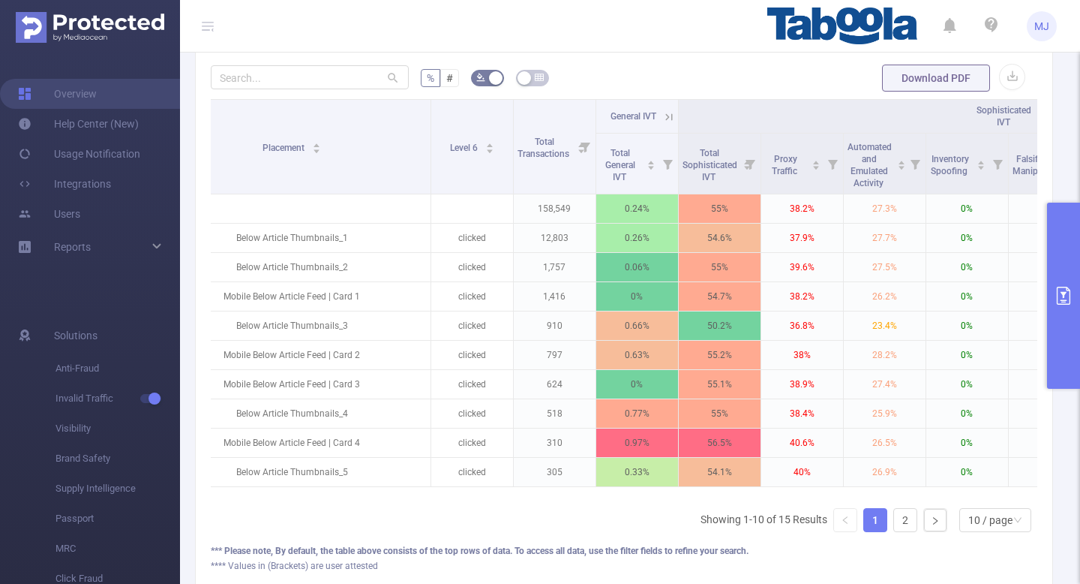
click at [1056, 287] on icon "primary" at bounding box center [1064, 296] width 18 height 18
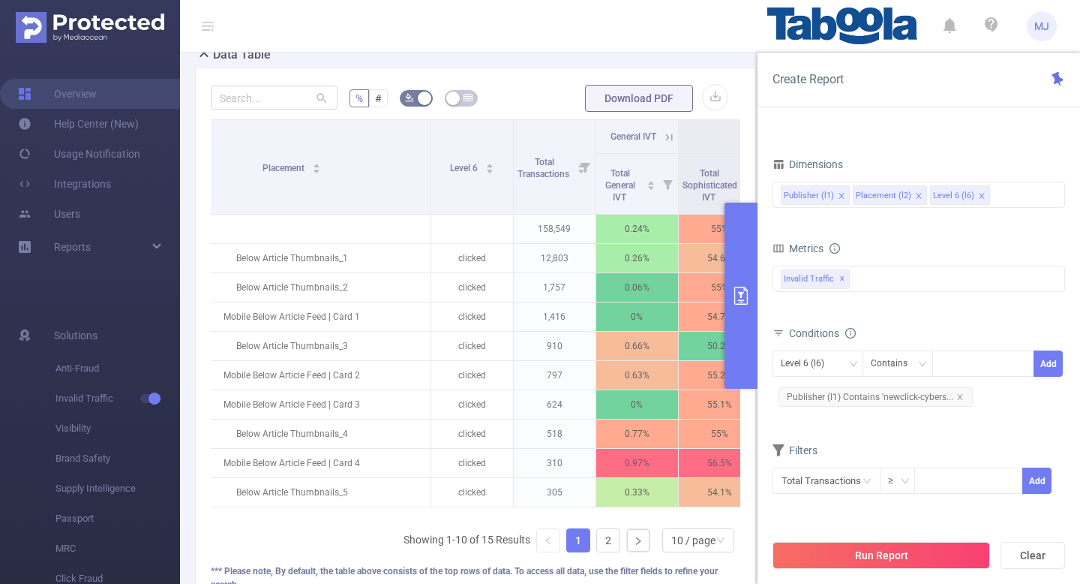
click at [916, 194] on icon "icon: close" at bounding box center [918, 195] width 5 height 5
click at [952, 198] on div "Publisher (l1) Level 6 (l6)" at bounding box center [919, 194] width 276 height 25
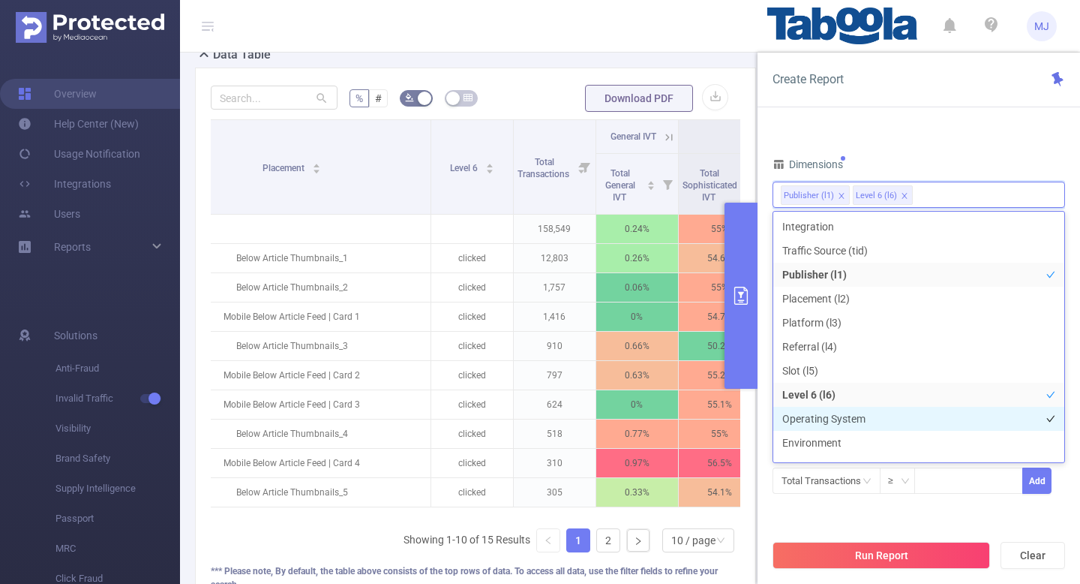
click at [856, 423] on li "Operating System" at bounding box center [918, 419] width 291 height 24
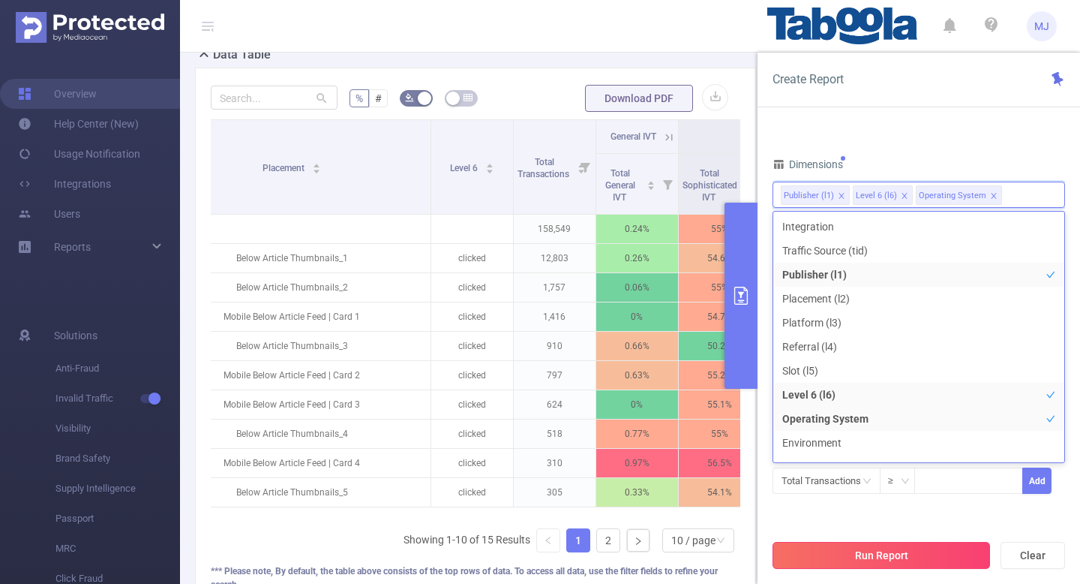
click at [864, 555] on button "Run Report" at bounding box center [882, 555] width 218 height 27
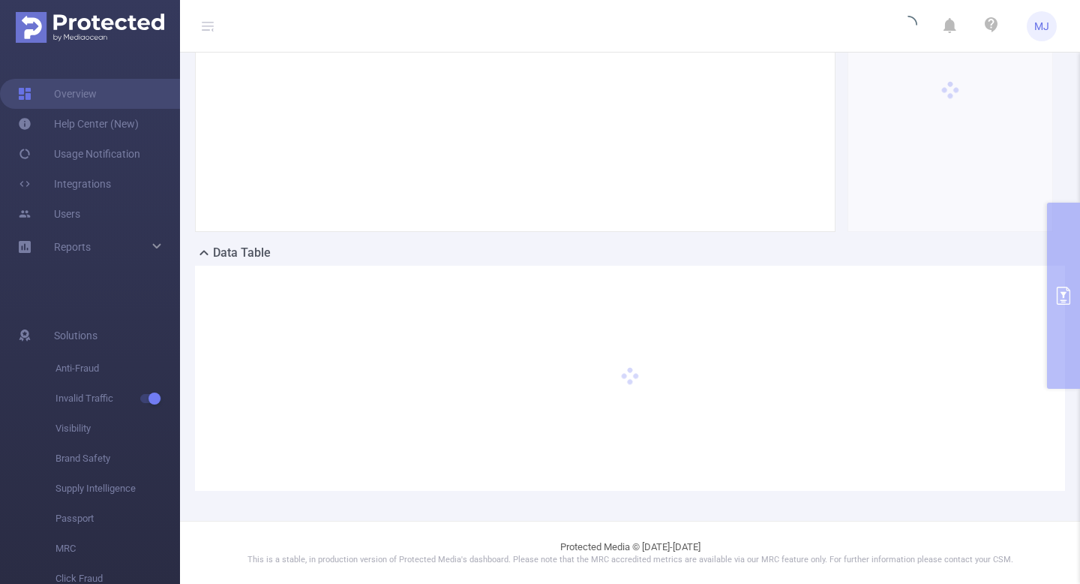
scroll to position [0, 0]
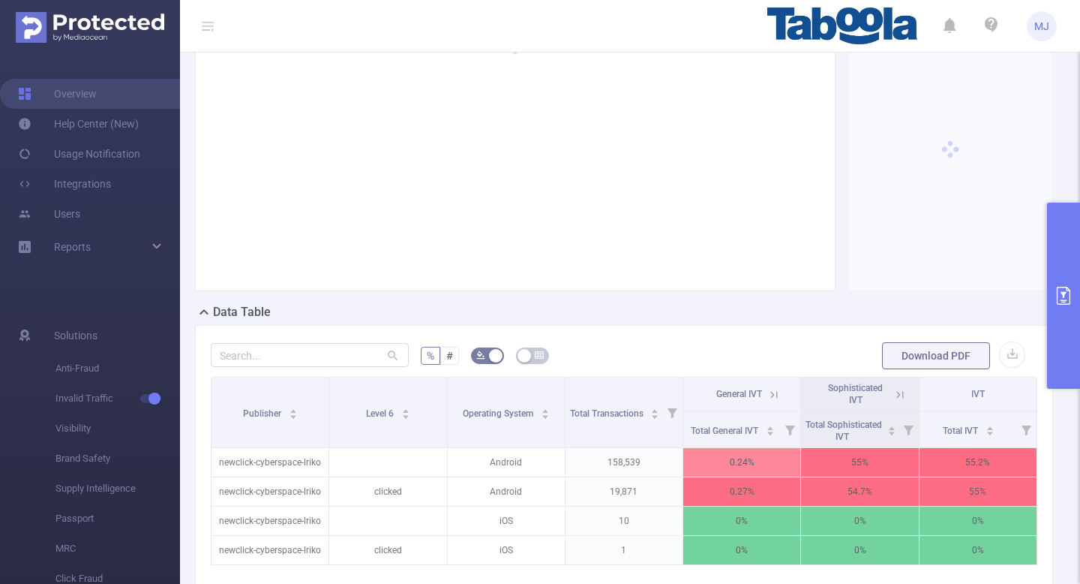
scroll to position [290, 0]
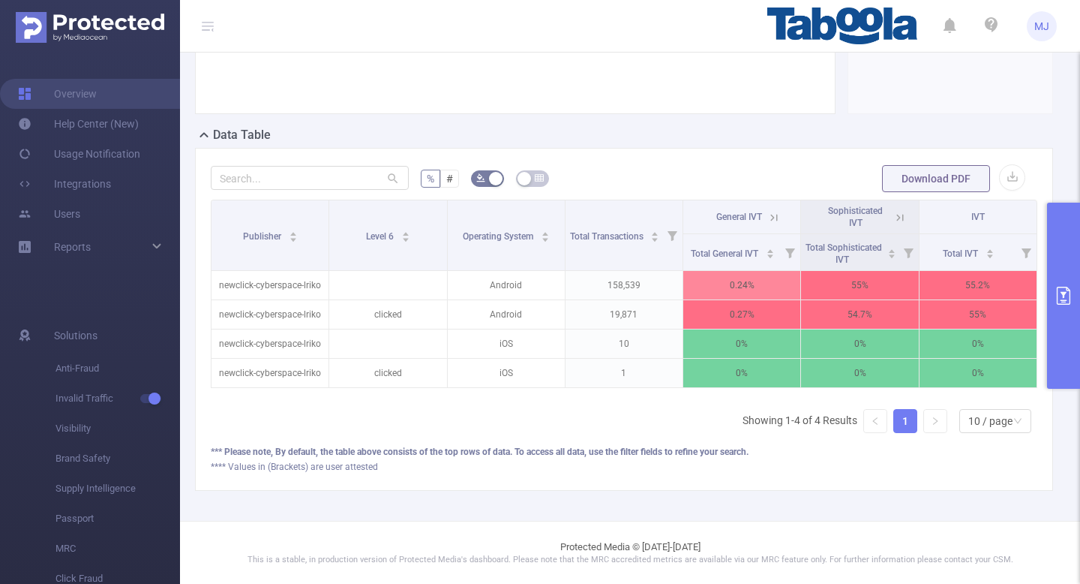
click at [776, 212] on icon at bounding box center [774, 218] width 14 height 14
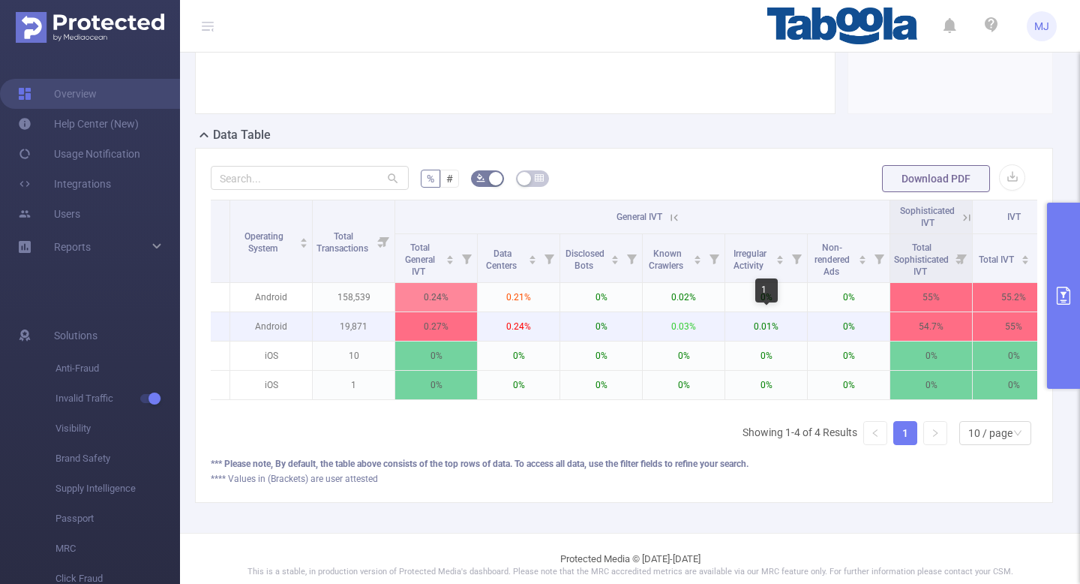
scroll to position [302, 0]
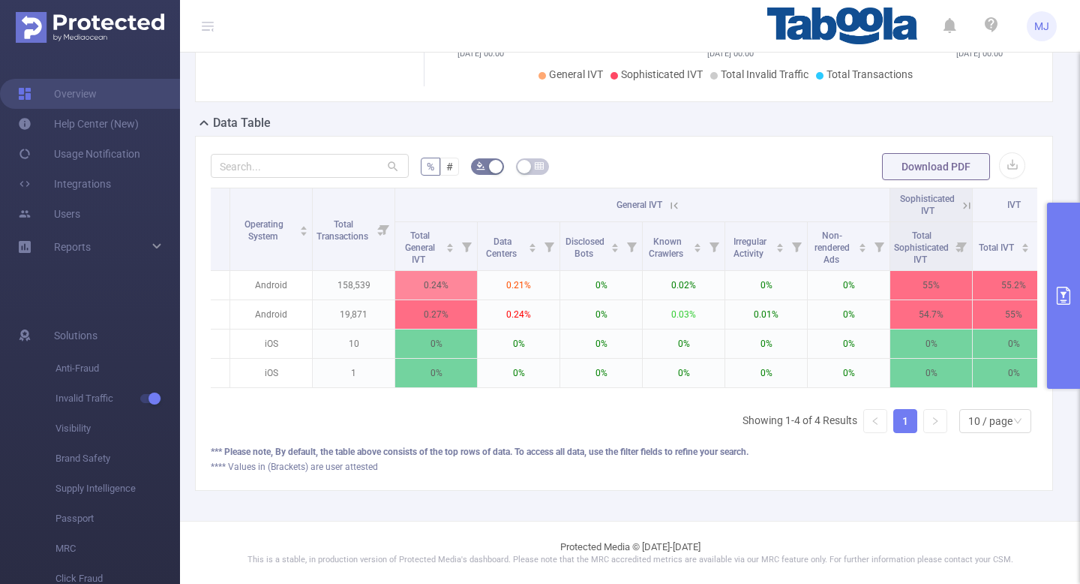
click at [676, 206] on icon at bounding box center [674, 205] width 7 height 7
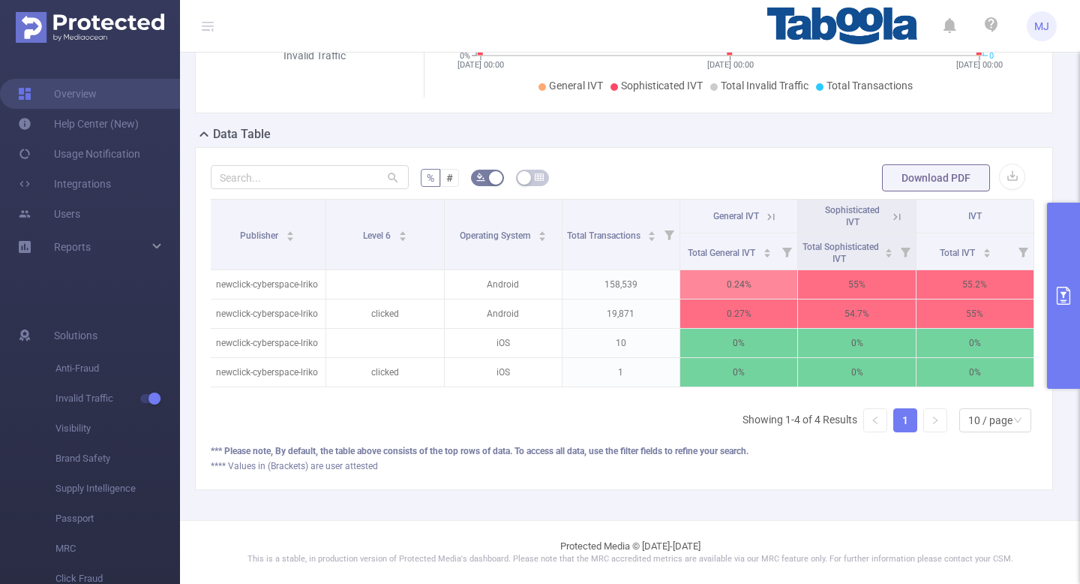
scroll to position [290, 0]
click at [887, 219] on icon at bounding box center [895, 216] width 18 height 15
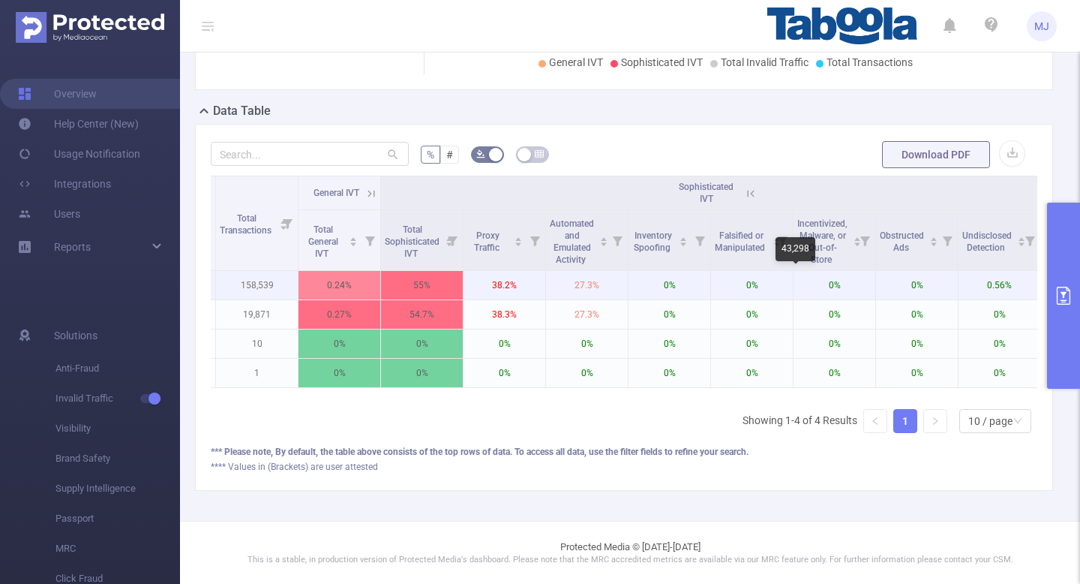
scroll to position [0, 332]
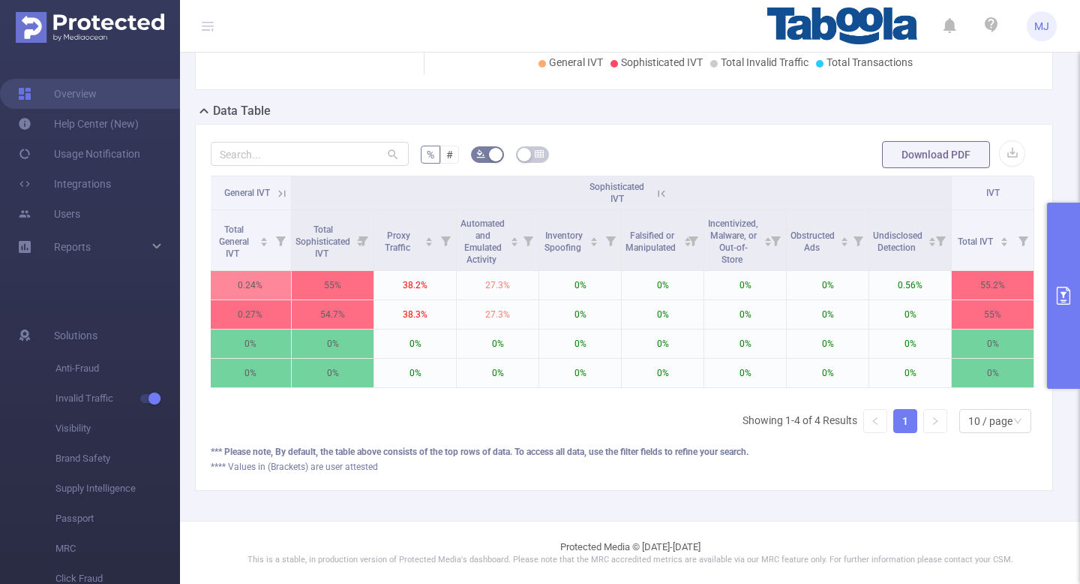
click at [662, 195] on icon at bounding box center [662, 194] width 14 height 14
